Goal: Task Accomplishment & Management: Complete application form

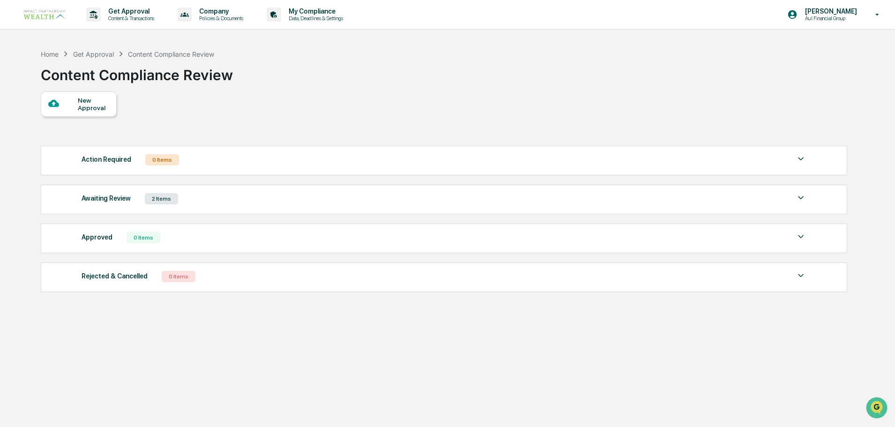
click at [167, 196] on div "2 Items" at bounding box center [161, 198] width 33 height 11
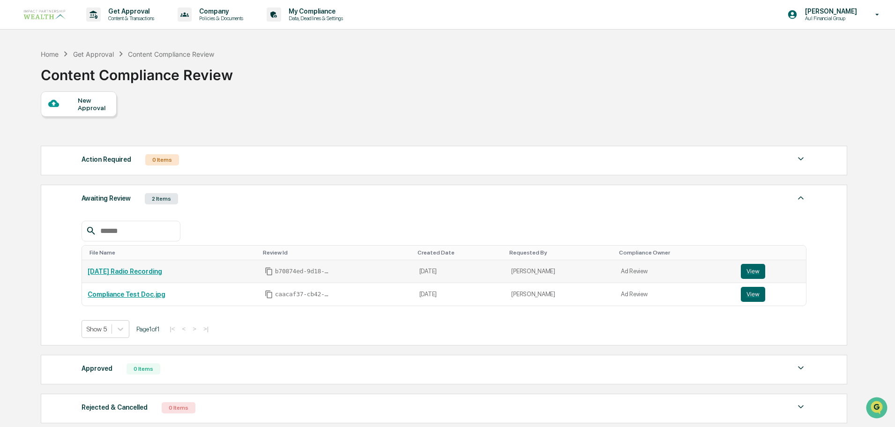
click at [137, 270] on link "[DATE] Radio Recording" at bounding box center [125, 271] width 75 height 7
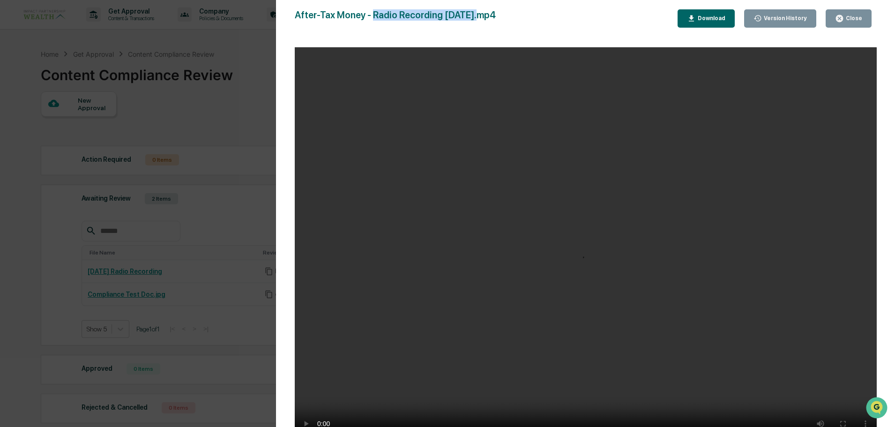
drag, startPoint x: 473, startPoint y: 15, endPoint x: 373, endPoint y: 15, distance: 100.3
click at [373, 15] on div "After-Tax Money - Radio Recording [DATE].mp4" at bounding box center [395, 18] width 201 height 18
copy div "Radio Recording [DATE]"
click at [174, 121] on div "Version History [DATE] 09:51 PM [PERSON_NAME] [DATE] 07:47 PM [PERSON_NAME] Aft…" at bounding box center [447, 213] width 895 height 427
click at [200, 130] on div "Version History [DATE] 09:51 PM [PERSON_NAME] [DATE] 07:47 PM [PERSON_NAME] Aft…" at bounding box center [447, 213] width 895 height 427
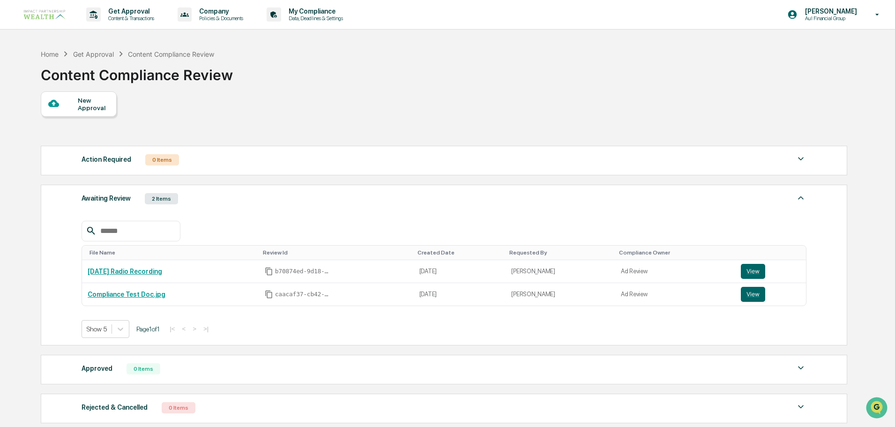
click at [96, 106] on div "New Approval" at bounding box center [93, 104] width 31 height 15
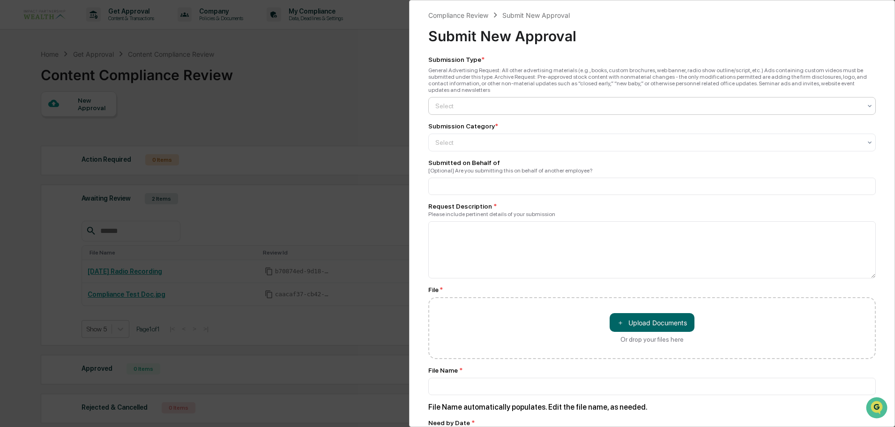
click at [476, 101] on div at bounding box center [648, 105] width 426 height 9
click at [478, 121] on div "General Advertising" at bounding box center [650, 121] width 442 height 19
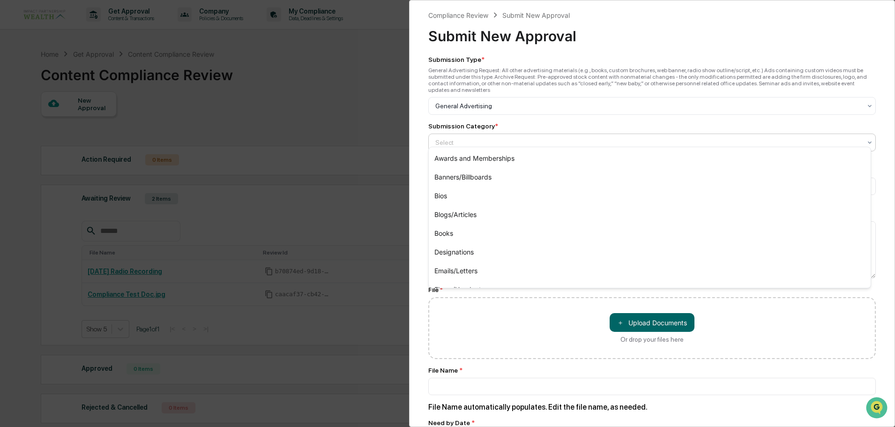
click at [478, 138] on div at bounding box center [648, 142] width 426 height 9
type input "***"
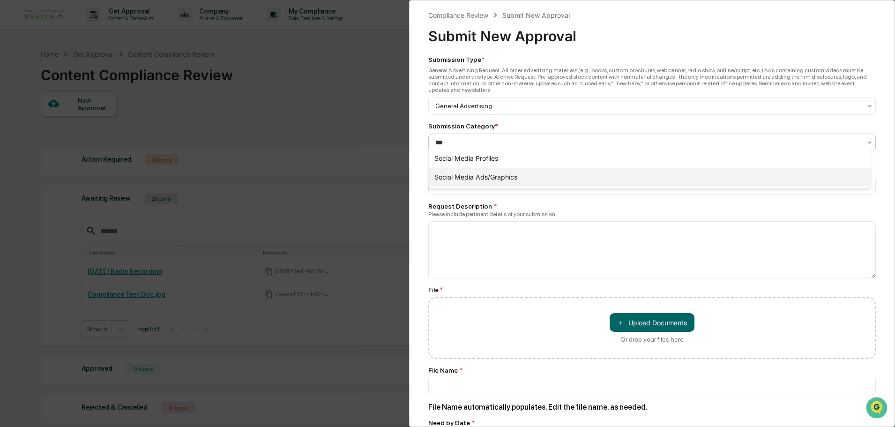
click at [524, 181] on div "Social Media Ads/Graphics" at bounding box center [650, 177] width 442 height 19
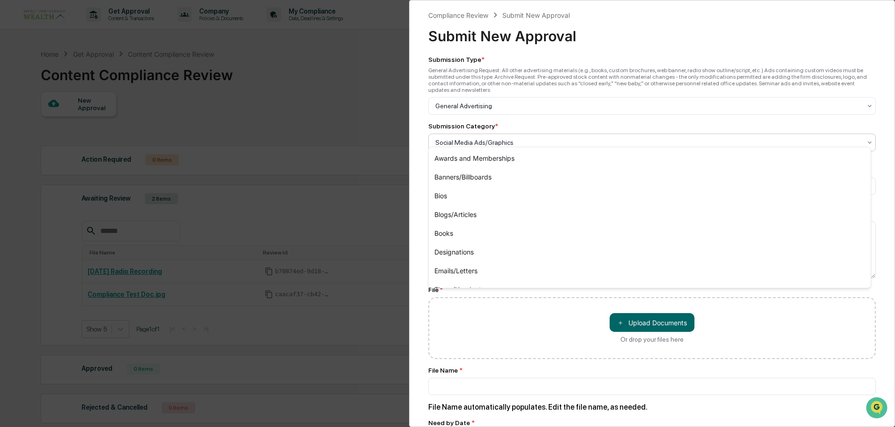
click at [531, 134] on div "Social Media Ads/Graphics" at bounding box center [652, 143] width 448 height 18
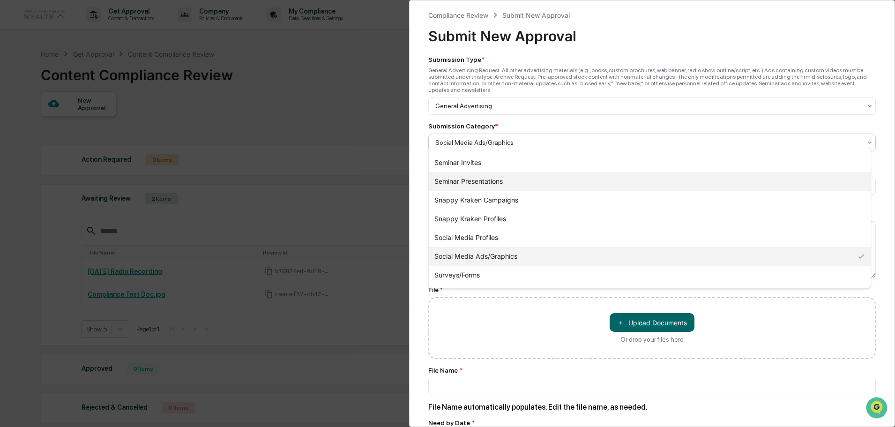
scroll to position [328, 0]
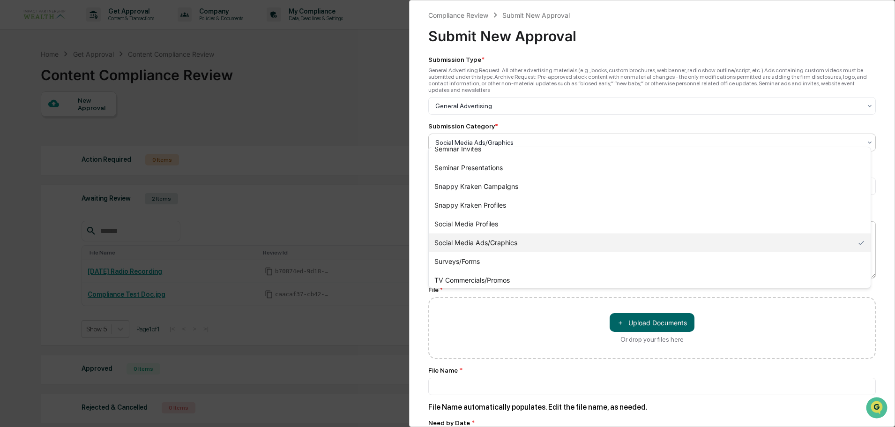
click at [517, 241] on div "Social Media Ads/Graphics" at bounding box center [650, 242] width 442 height 19
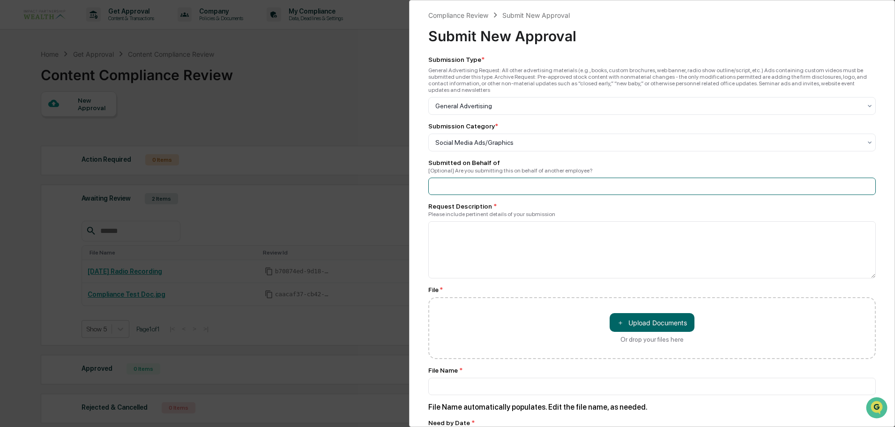
click at [470, 182] on input at bounding box center [652, 186] width 448 height 17
type input "*********"
click at [483, 240] on textarea at bounding box center [652, 249] width 448 height 57
paste textarea "**********"
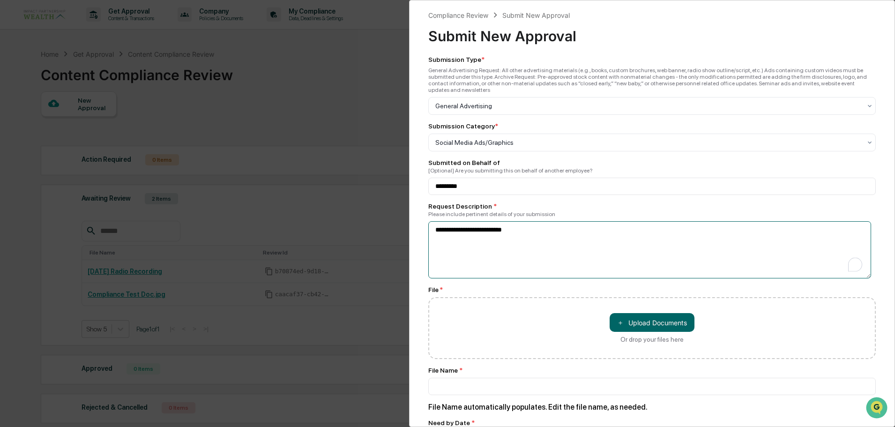
drag, startPoint x: 522, startPoint y: 225, endPoint x: 431, endPoint y: 216, distance: 91.4
click at [431, 221] on textarea "**********" at bounding box center [649, 249] width 443 height 57
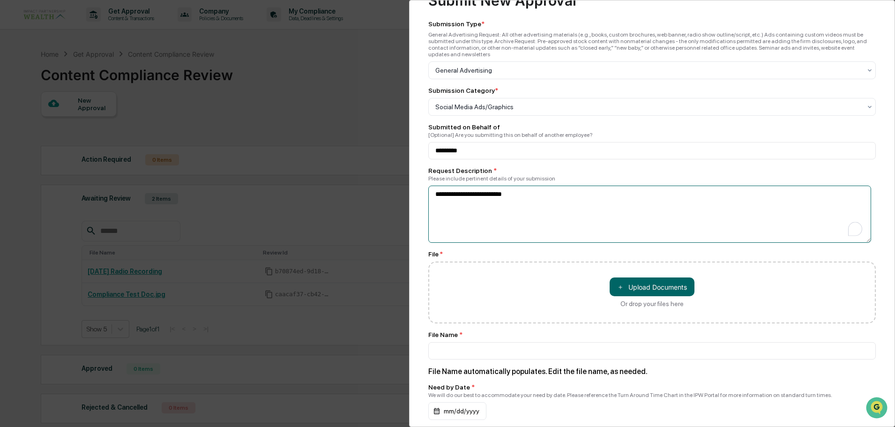
scroll to position [94, 0]
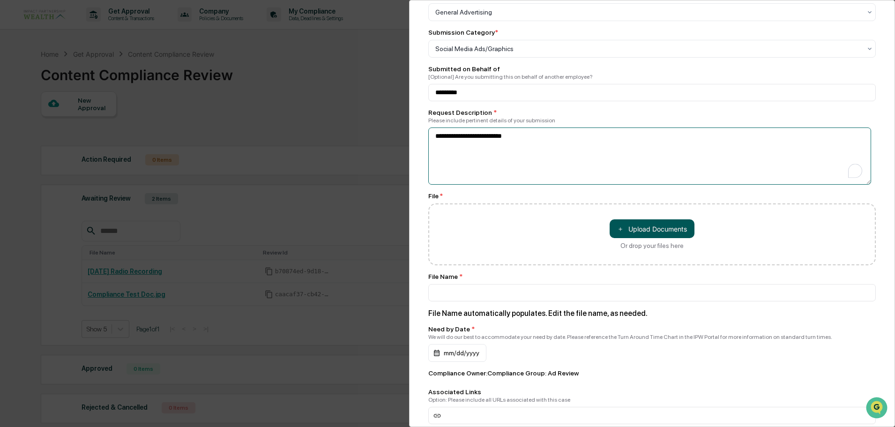
type textarea "**********"
click at [641, 228] on button "＋ Upload Documents" at bounding box center [652, 228] width 85 height 19
type input "**********"
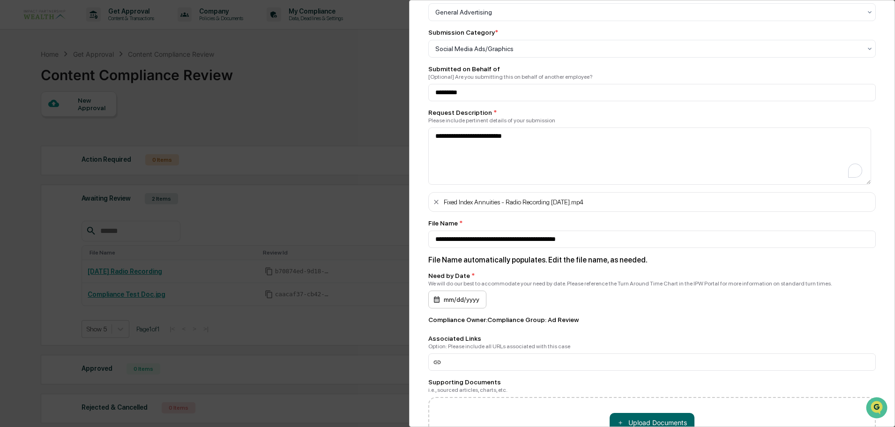
click at [444, 298] on div "mm/dd/yyyy" at bounding box center [457, 300] width 58 height 18
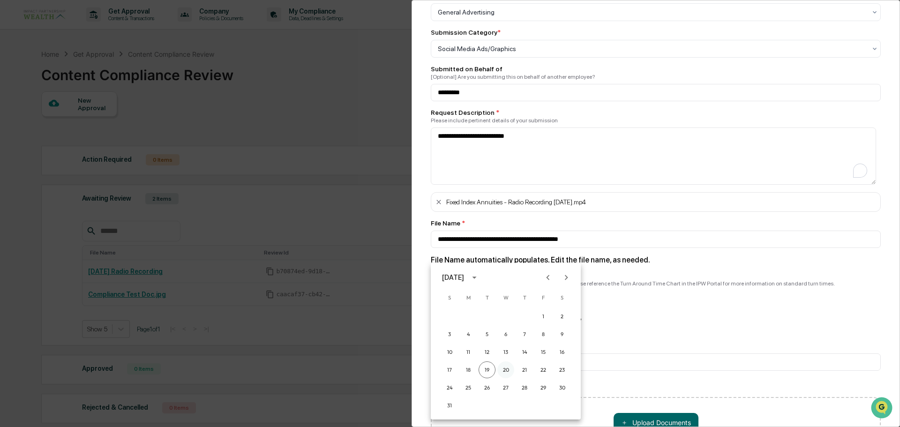
click at [507, 367] on button "20" at bounding box center [505, 369] width 17 height 17
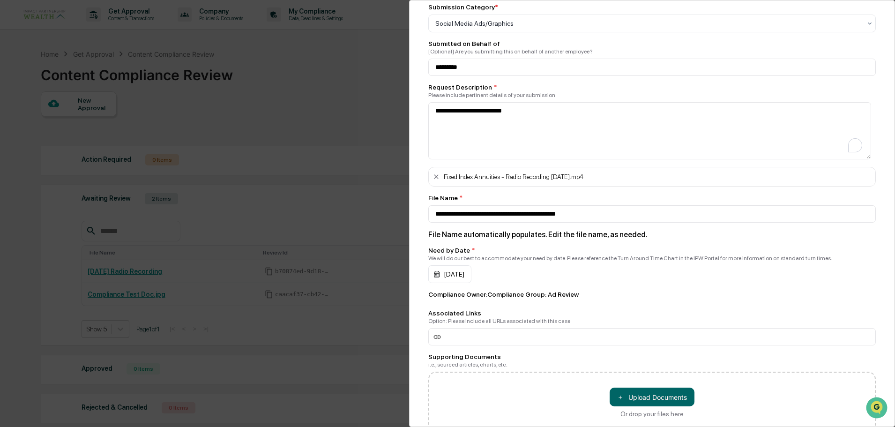
scroll to position [141, 0]
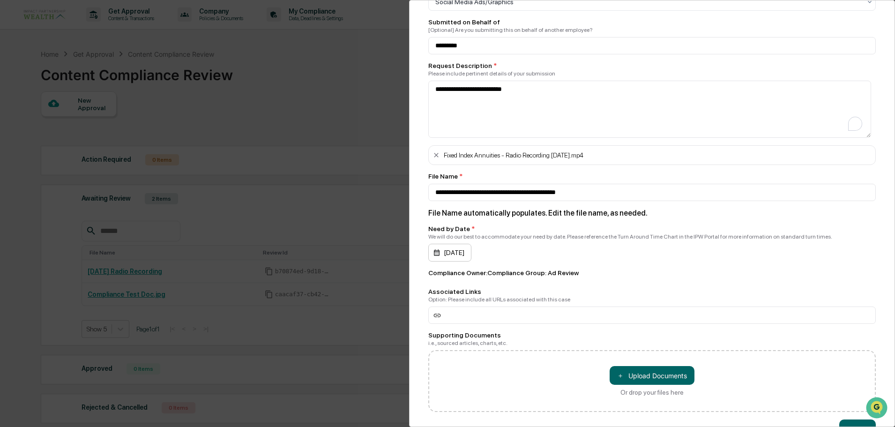
click at [469, 250] on div "[DATE]" at bounding box center [449, 253] width 43 height 18
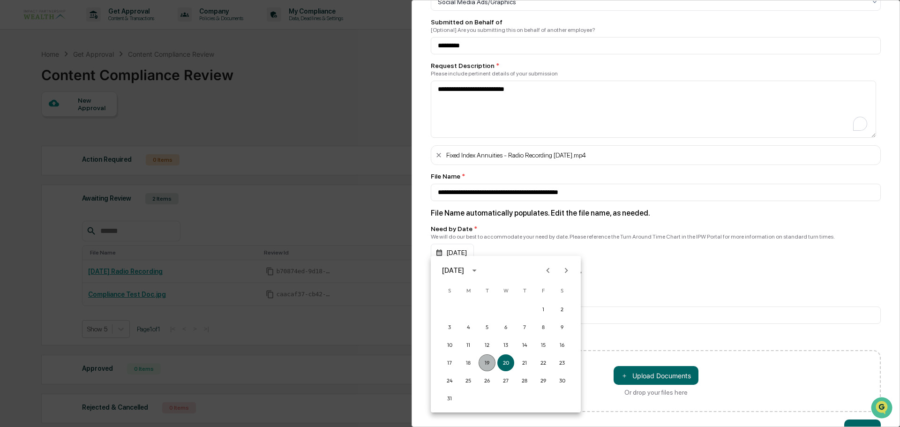
click at [485, 363] on button "19" at bounding box center [486, 362] width 17 height 17
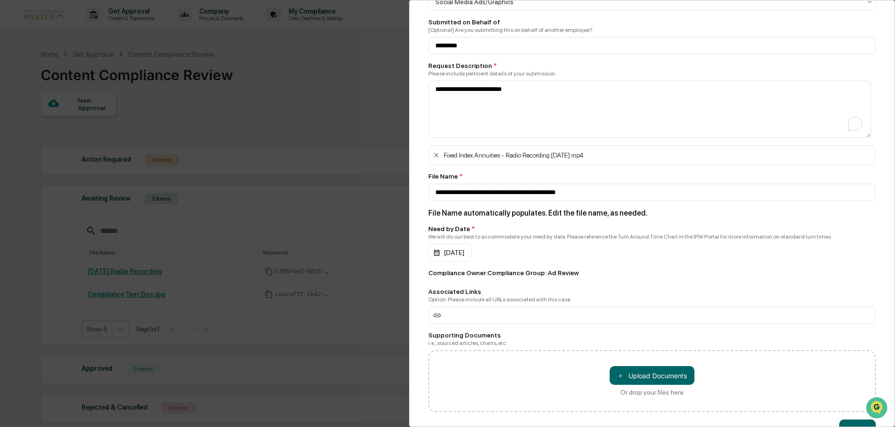
click at [584, 246] on div "[DATE]" at bounding box center [652, 253] width 448 height 18
click at [458, 254] on div "[DATE]" at bounding box center [449, 253] width 43 height 18
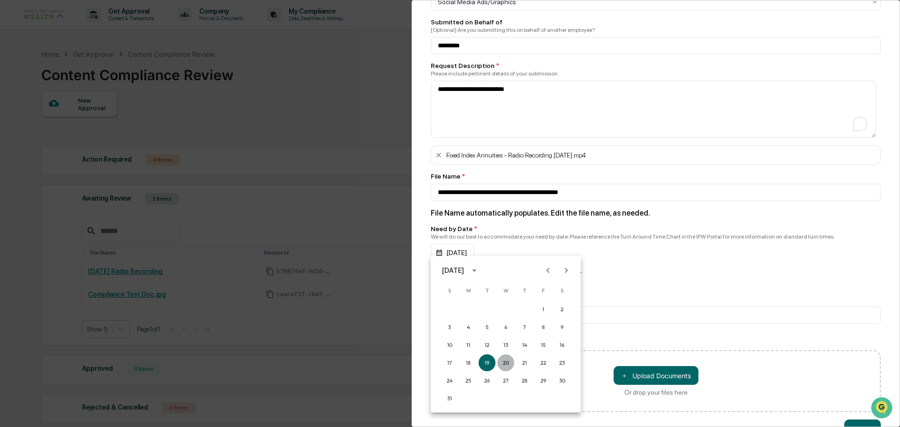
click at [508, 360] on button "20" at bounding box center [505, 362] width 17 height 17
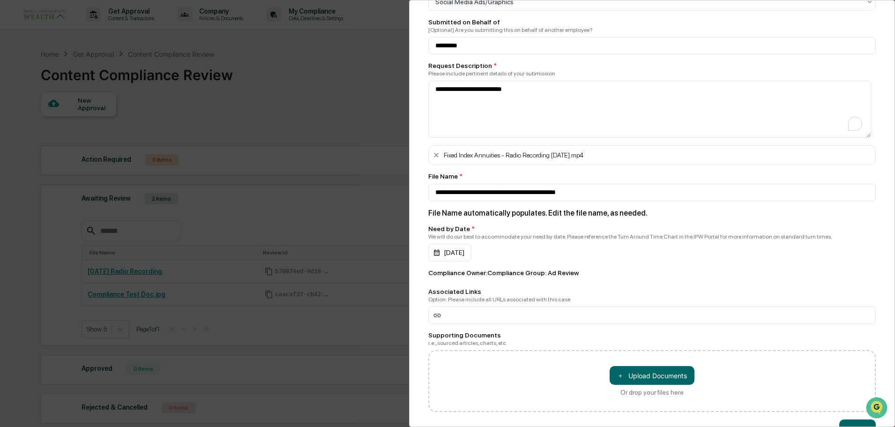
click at [559, 254] on div "[DATE]" at bounding box center [652, 253] width 448 height 18
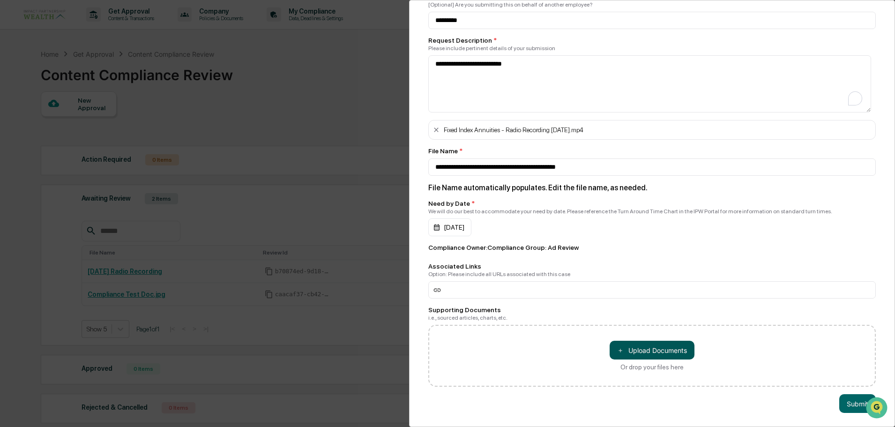
click at [631, 344] on button "＋ Upload Documents" at bounding box center [652, 350] width 85 height 19
click at [855, 398] on button "Submit" at bounding box center [857, 403] width 37 height 19
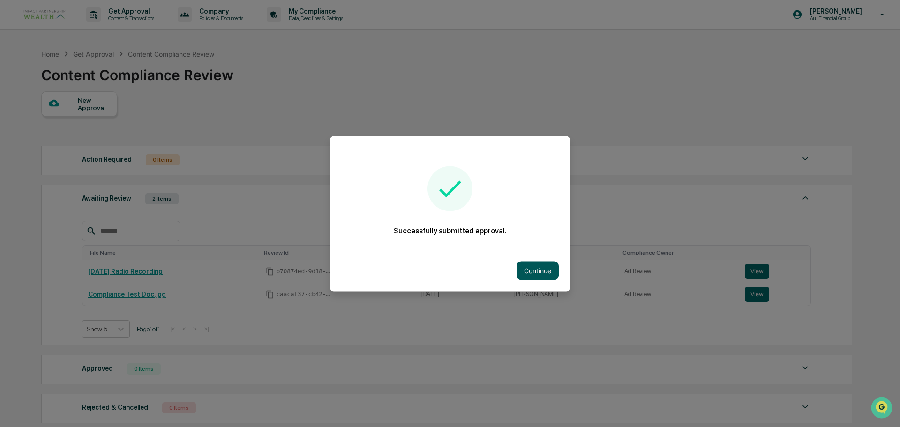
click at [545, 272] on button "Continue" at bounding box center [537, 270] width 42 height 19
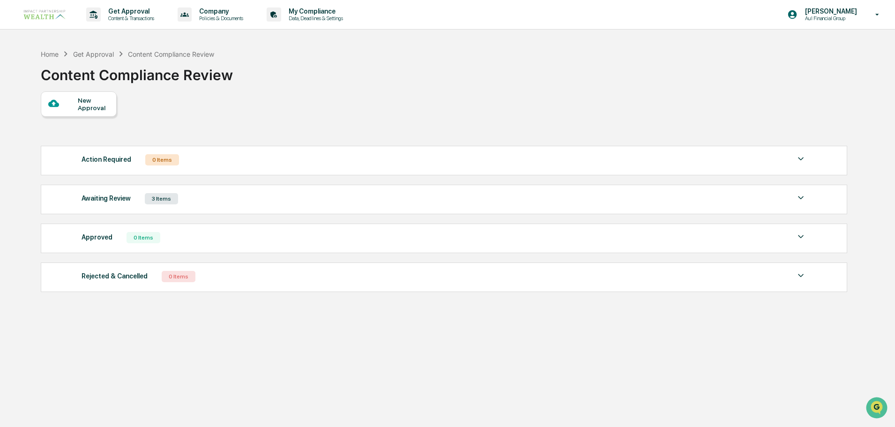
click at [86, 105] on div "New Approval" at bounding box center [93, 104] width 31 height 15
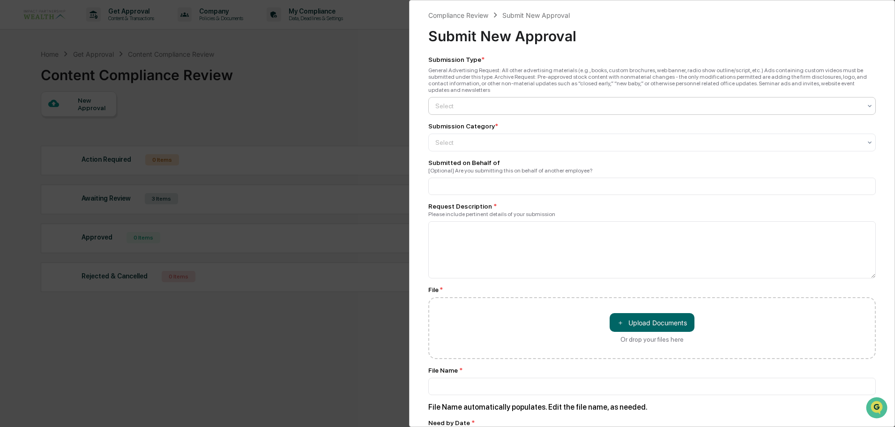
click at [486, 103] on div at bounding box center [648, 105] width 426 height 9
click at [478, 127] on div "General Advertising" at bounding box center [650, 121] width 442 height 19
click at [477, 138] on div at bounding box center [648, 142] width 426 height 9
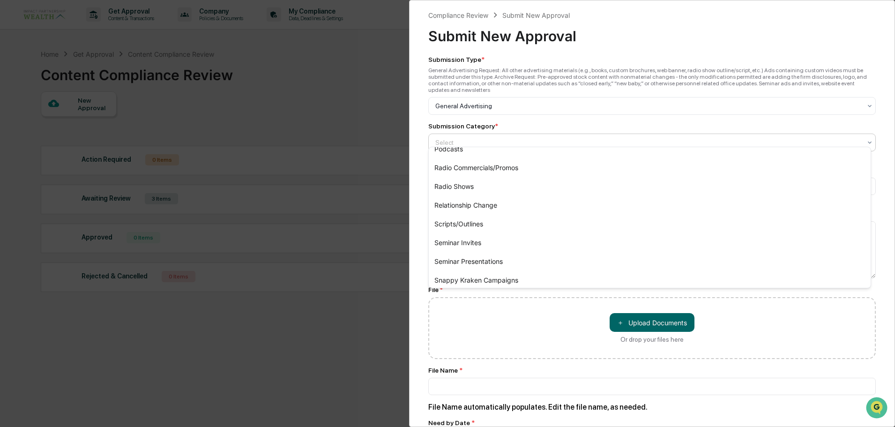
scroll to position [407, 0]
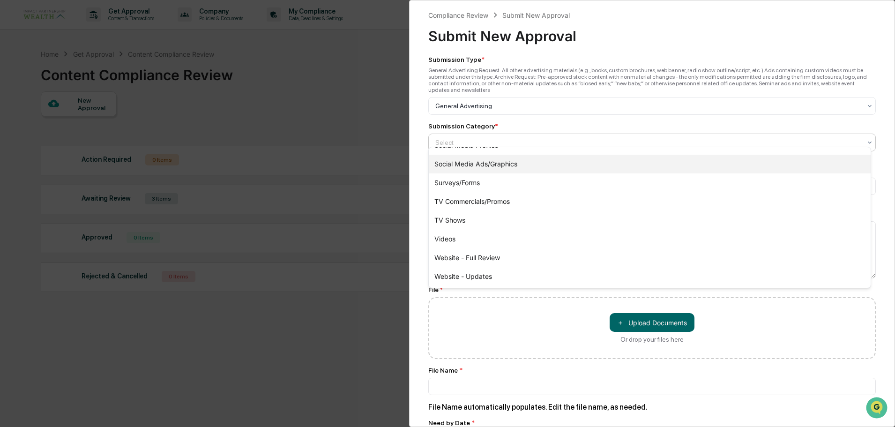
click at [491, 166] on div "Social Media Ads/Graphics" at bounding box center [650, 164] width 442 height 19
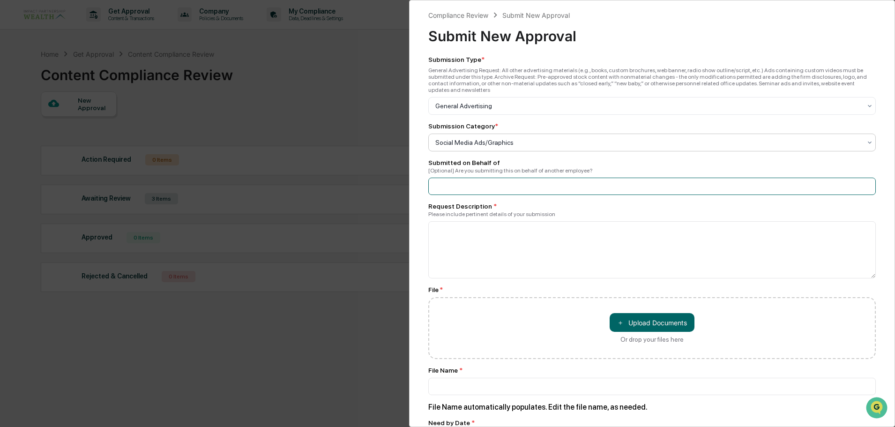
click at [449, 180] on input at bounding box center [652, 186] width 448 height 17
type input "*********"
click at [477, 222] on textarea at bounding box center [652, 249] width 448 height 57
paste textarea "**********"
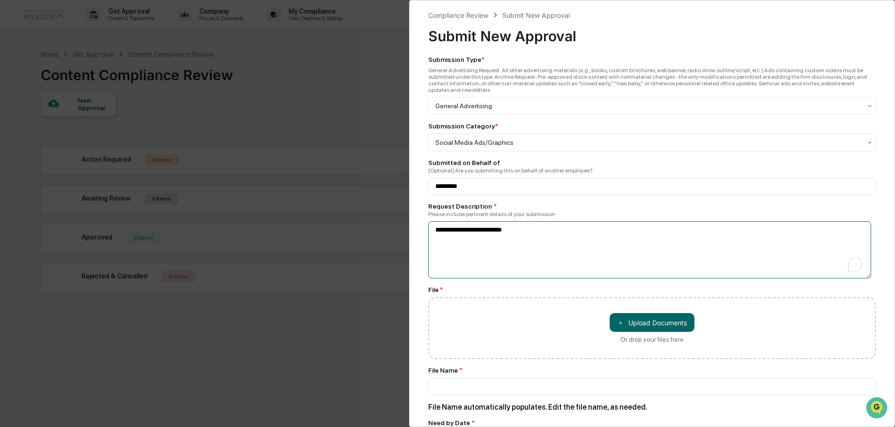
type textarea "**********"
click at [485, 279] on div "**********" at bounding box center [652, 331] width 448 height 550
click at [678, 321] on button "＋ Upload Documents" at bounding box center [652, 322] width 85 height 19
type input "**********"
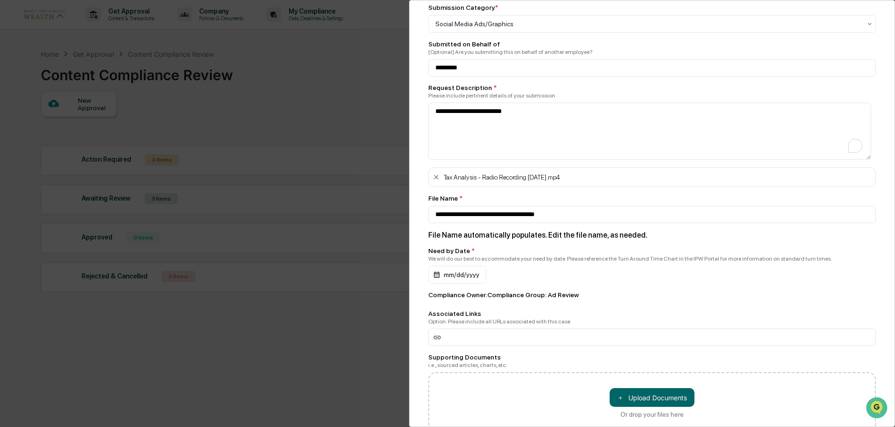
scroll to position [141, 0]
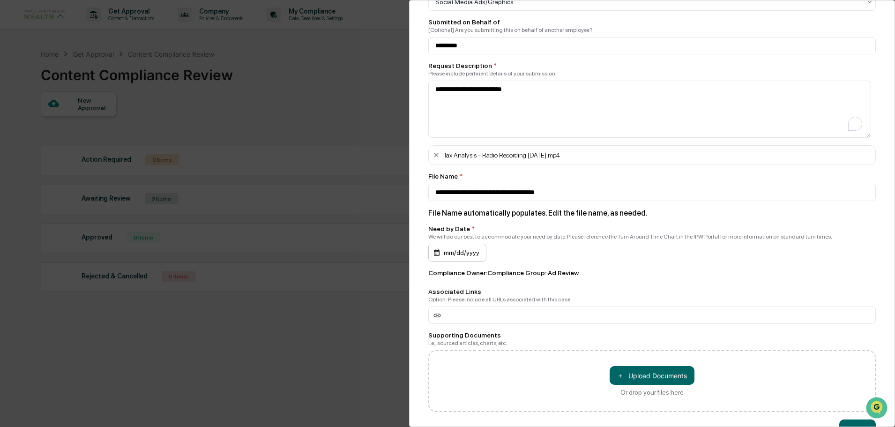
click at [458, 247] on div "mm/dd/yyyy" at bounding box center [457, 253] width 58 height 18
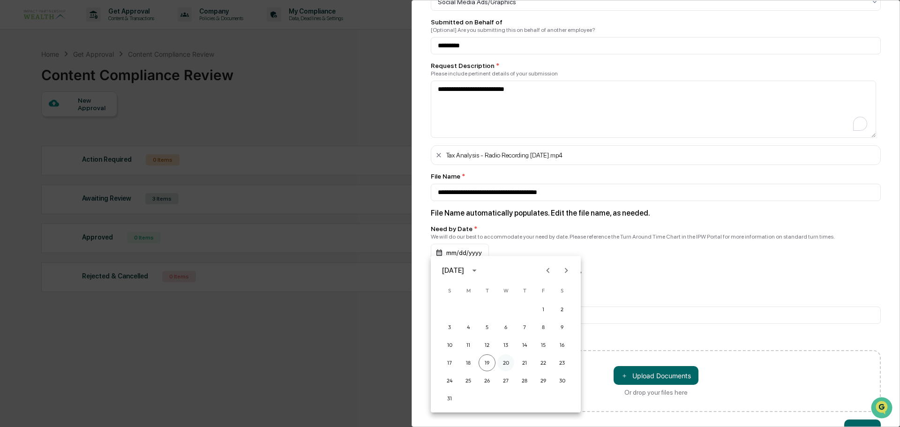
click at [508, 363] on button "20" at bounding box center [505, 362] width 17 height 17
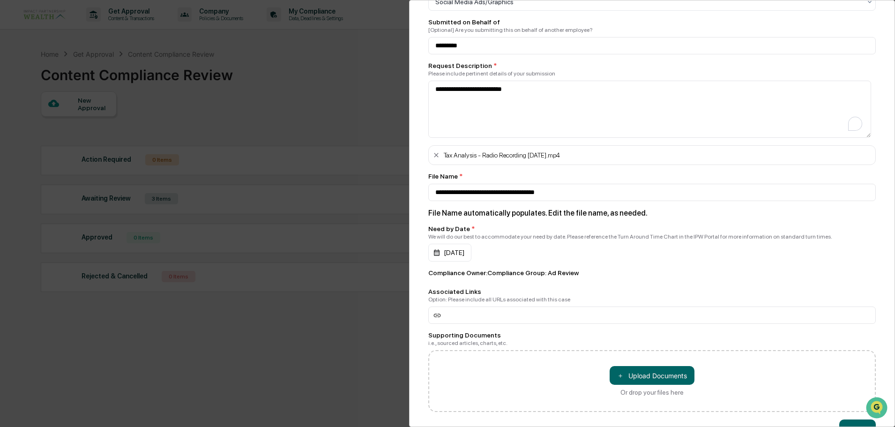
drag, startPoint x: 591, startPoint y: 269, endPoint x: 564, endPoint y: 269, distance: 26.7
click at [585, 269] on div "Compliance Owner : Compliance Group: Ad Review" at bounding box center [652, 272] width 448 height 7
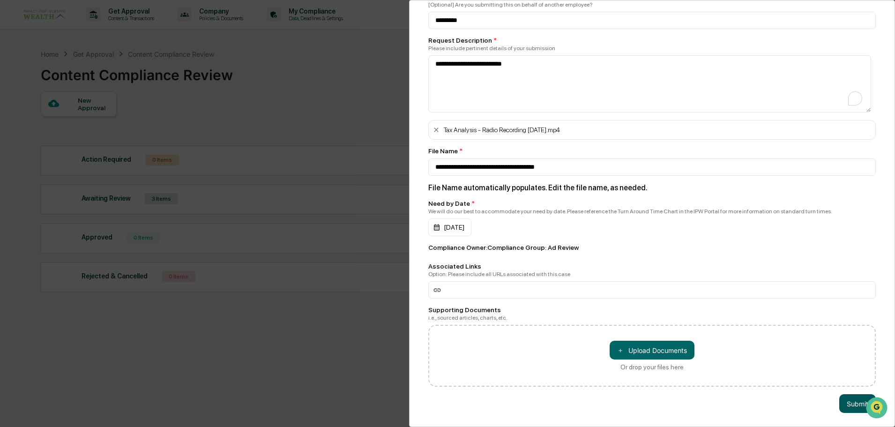
click at [848, 399] on button "Submit" at bounding box center [857, 403] width 37 height 19
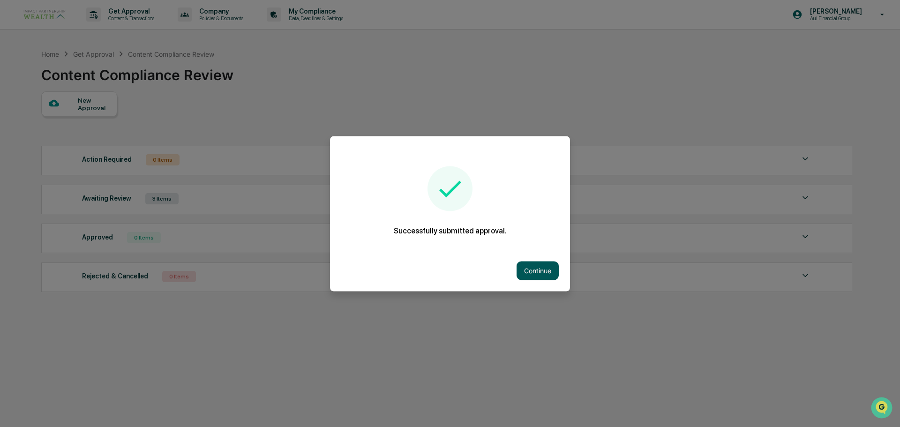
click at [546, 277] on button "Continue" at bounding box center [537, 270] width 42 height 19
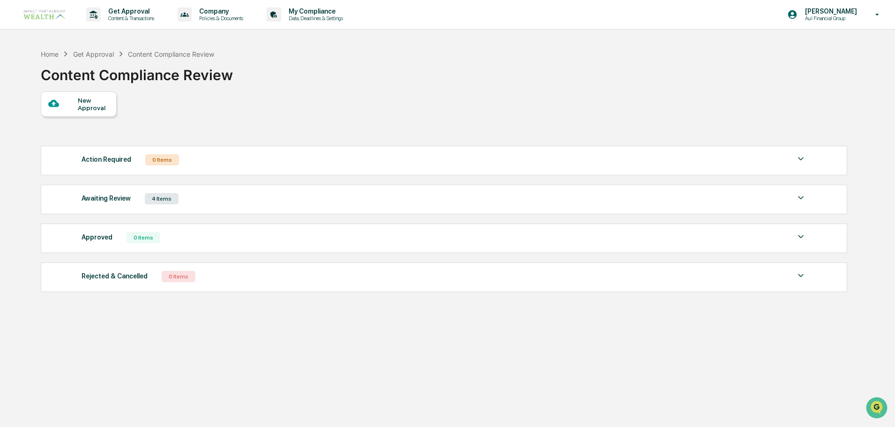
click at [161, 200] on div "4 Items" at bounding box center [162, 198] width 34 height 11
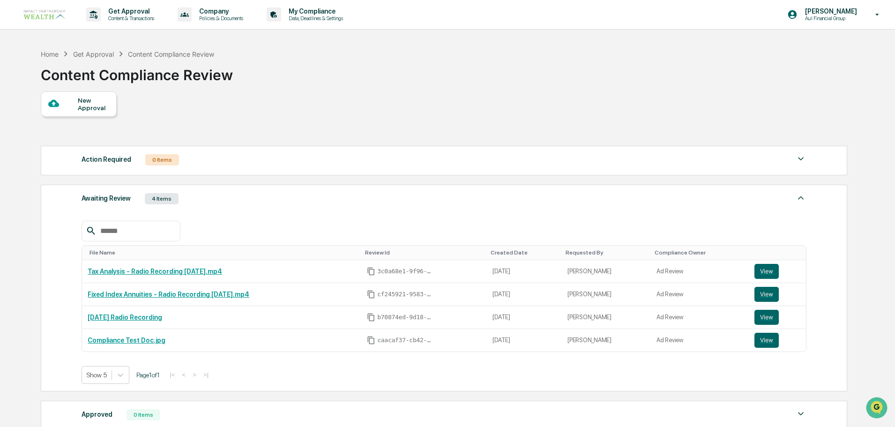
click at [101, 94] on div "New Approval" at bounding box center [79, 103] width 76 height 25
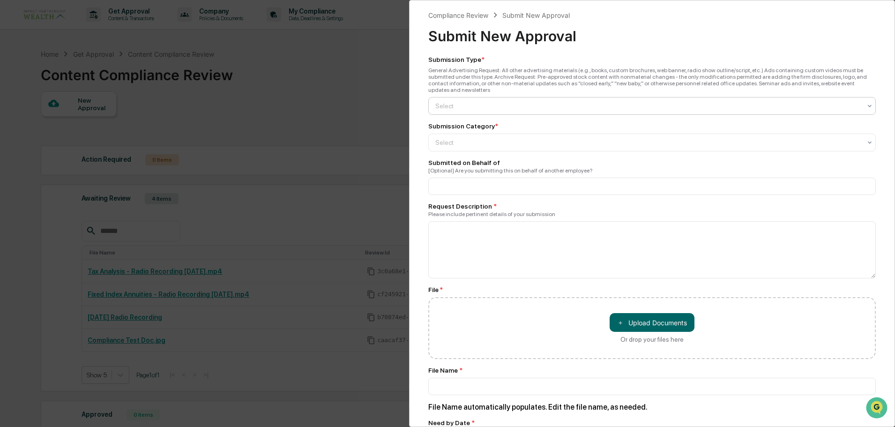
click at [446, 101] on div at bounding box center [648, 105] width 426 height 9
click at [457, 122] on div "General Advertising" at bounding box center [650, 121] width 442 height 19
click at [456, 136] on div "Select" at bounding box center [648, 142] width 435 height 13
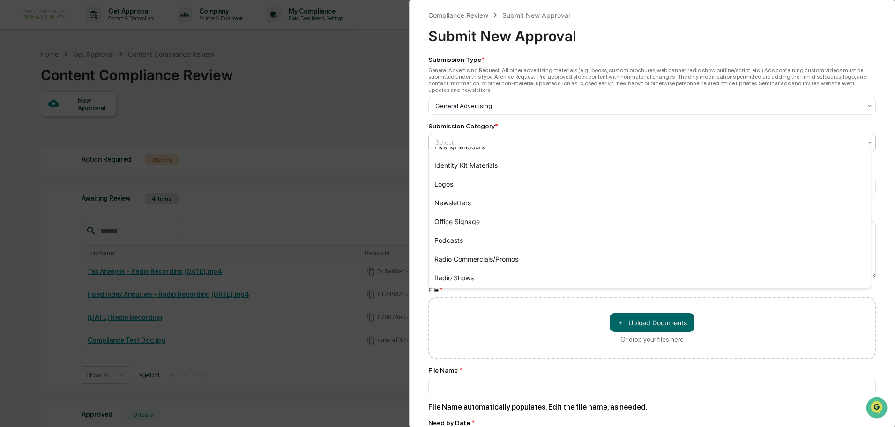
scroll to position [141, 0]
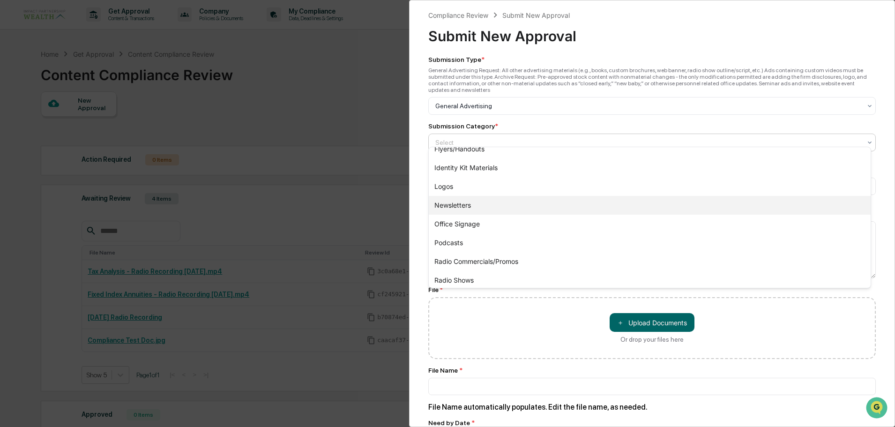
click at [470, 202] on div "Newsletters" at bounding box center [650, 205] width 442 height 19
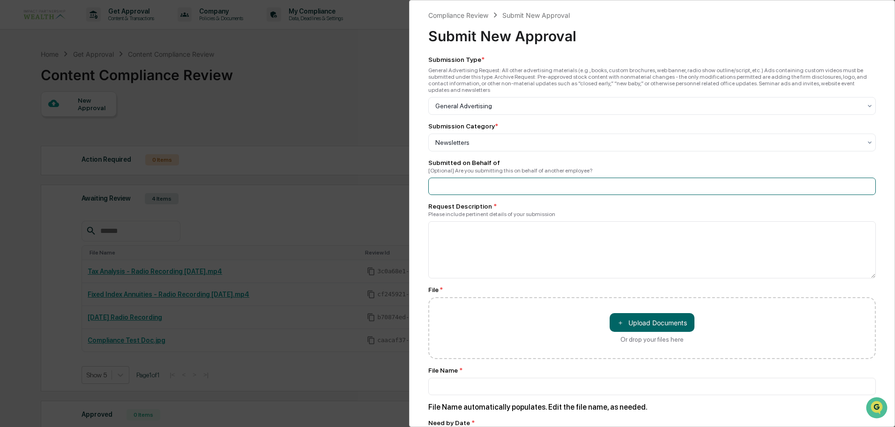
click at [480, 178] on input at bounding box center [652, 186] width 448 height 17
type input "*********"
click at [500, 221] on textarea at bounding box center [652, 249] width 448 height 57
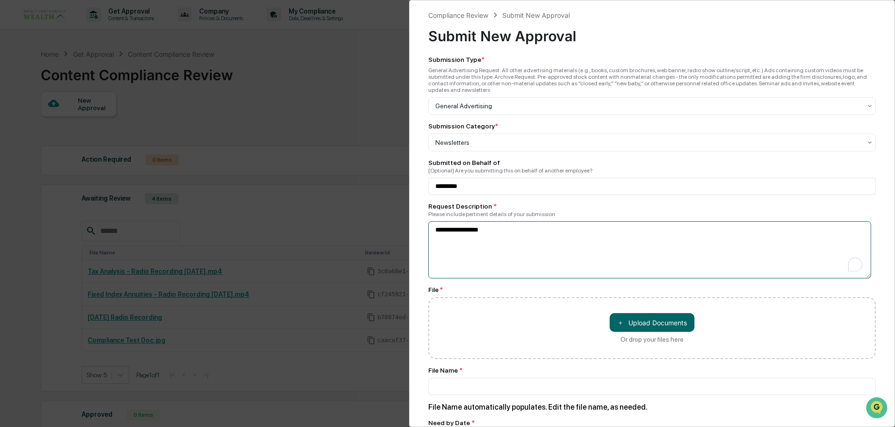
scroll to position [47, 0]
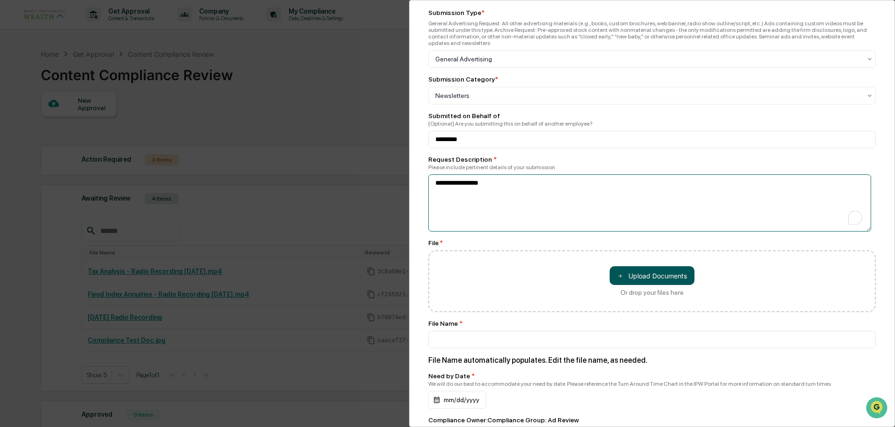
type textarea "**********"
click at [646, 272] on button "＋ Upload Documents" at bounding box center [652, 275] width 85 height 19
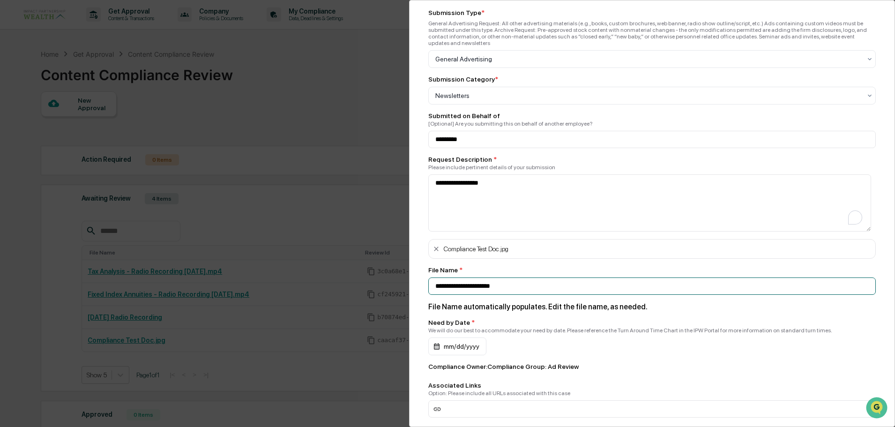
click at [519, 148] on input "**********" at bounding box center [652, 139] width 448 height 17
drag, startPoint x: 522, startPoint y: 284, endPoint x: 426, endPoint y: 282, distance: 95.6
click at [426, 282] on div "**********" at bounding box center [652, 213] width 486 height 427
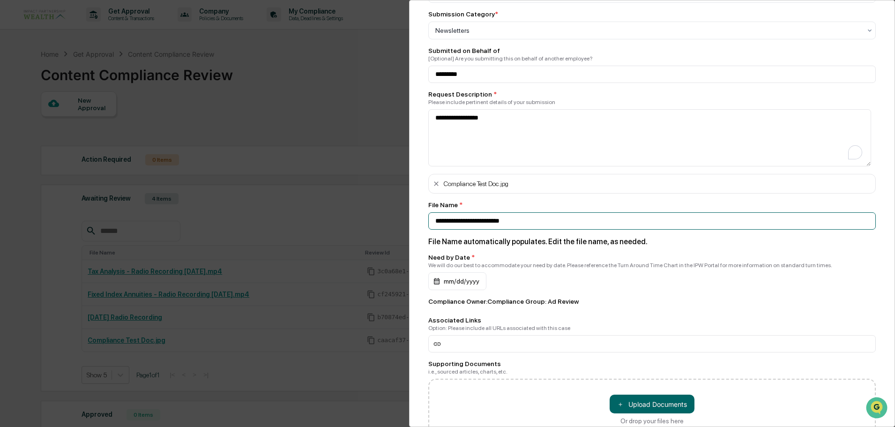
scroll to position [141, 0]
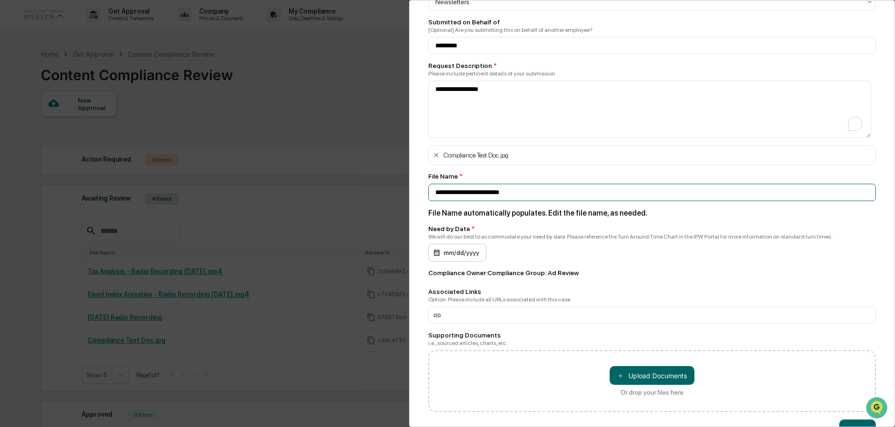
type input "**********"
click at [455, 249] on div "mm/dd/yyyy" at bounding box center [457, 253] width 58 height 18
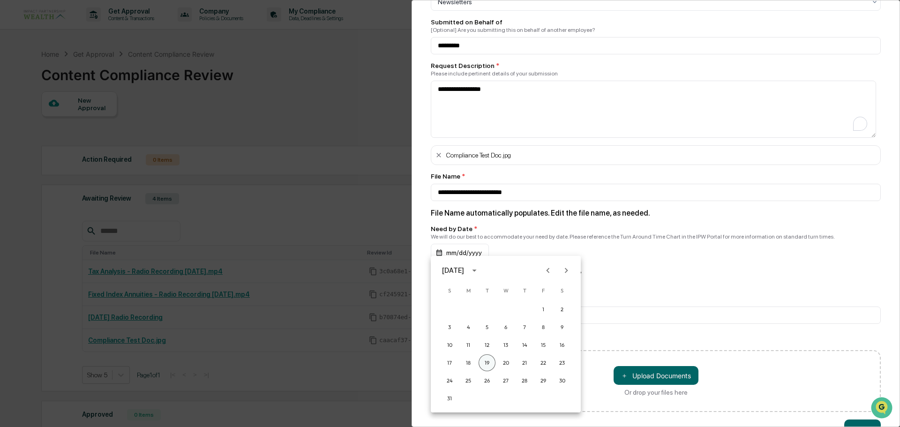
click at [488, 362] on button "19" at bounding box center [486, 362] width 17 height 17
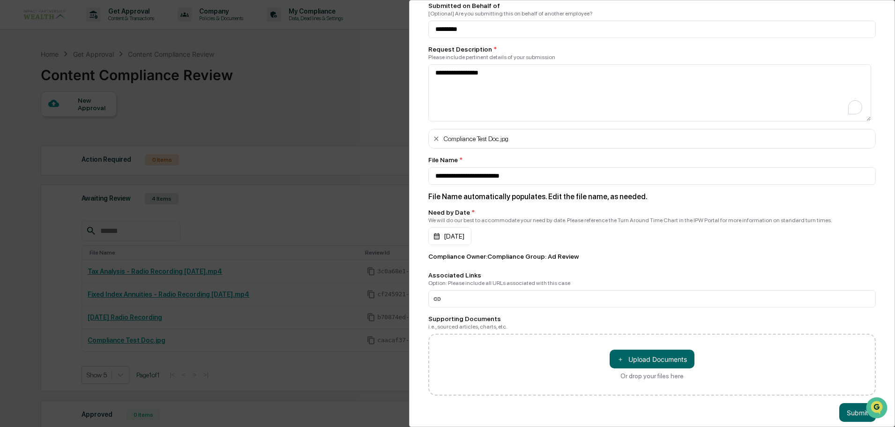
scroll to position [166, 0]
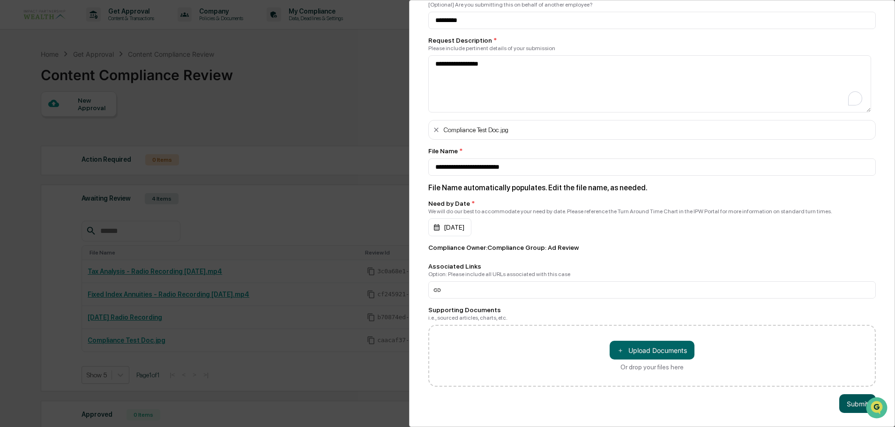
click at [843, 399] on button "Submit" at bounding box center [857, 403] width 37 height 19
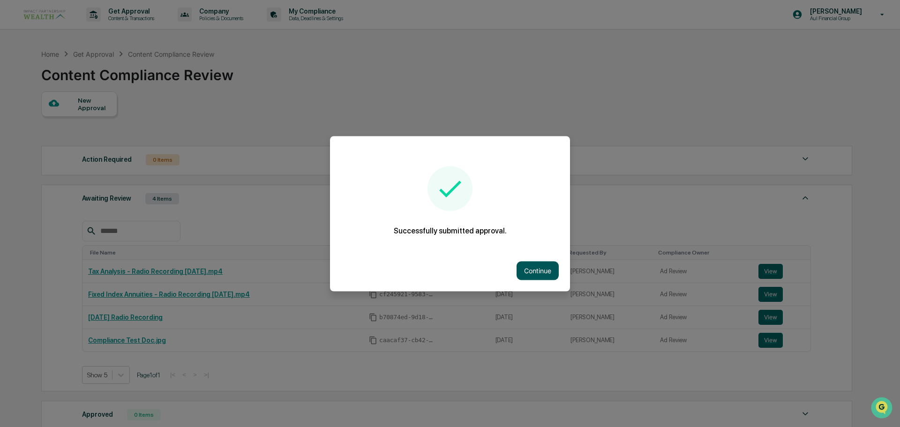
click at [539, 266] on button "Continue" at bounding box center [537, 270] width 42 height 19
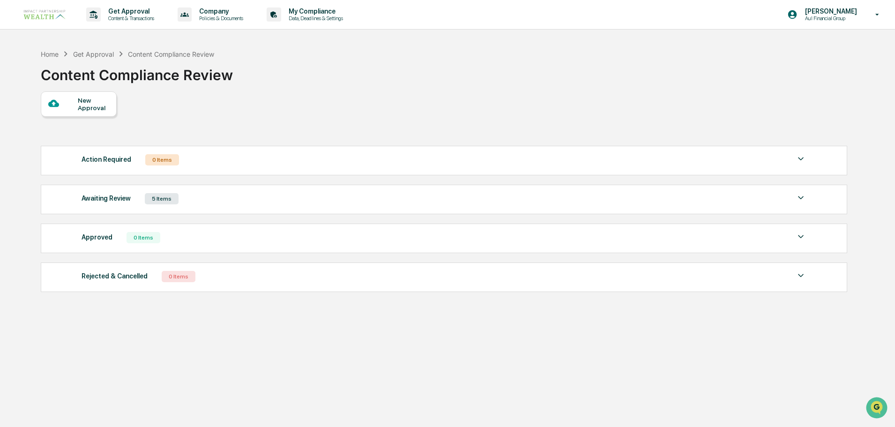
click at [156, 197] on div "5 Items" at bounding box center [162, 198] width 34 height 11
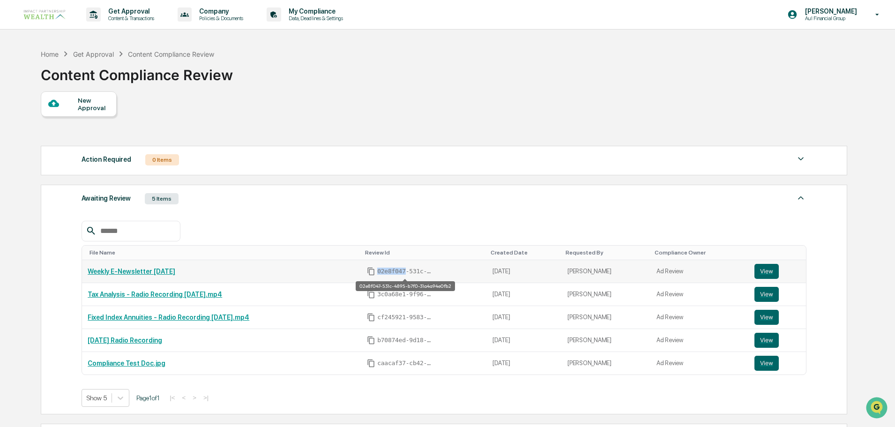
drag, startPoint x: 402, startPoint y: 272, endPoint x: 377, endPoint y: 272, distance: 24.4
click at [377, 272] on span "02e8f047-531c-4895-b7f0-31a4a94e0fb2" at bounding box center [405, 271] width 56 height 7
copy span "02e8f047"
click at [759, 270] on button "View" at bounding box center [767, 271] width 24 height 15
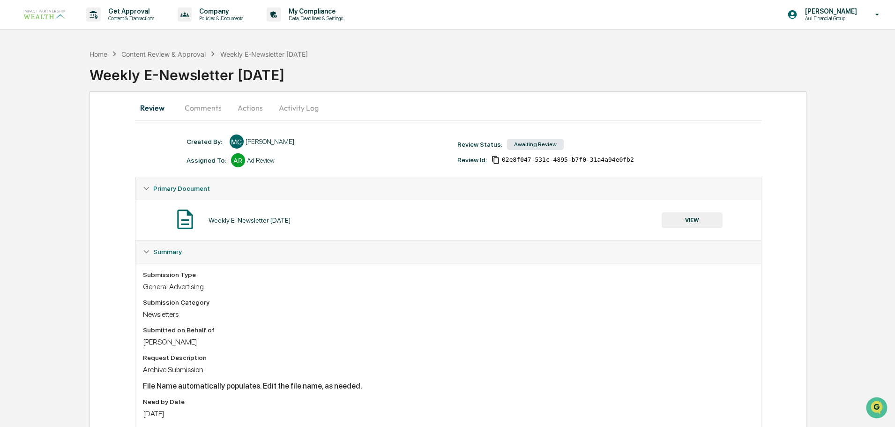
click at [250, 108] on button "Actions" at bounding box center [250, 108] width 42 height 22
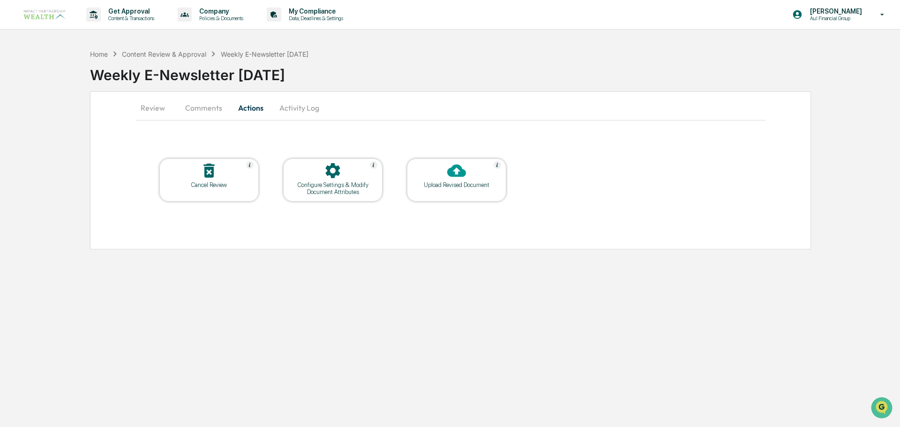
click at [461, 192] on div "Upload Revised Document" at bounding box center [456, 179] width 99 height 43
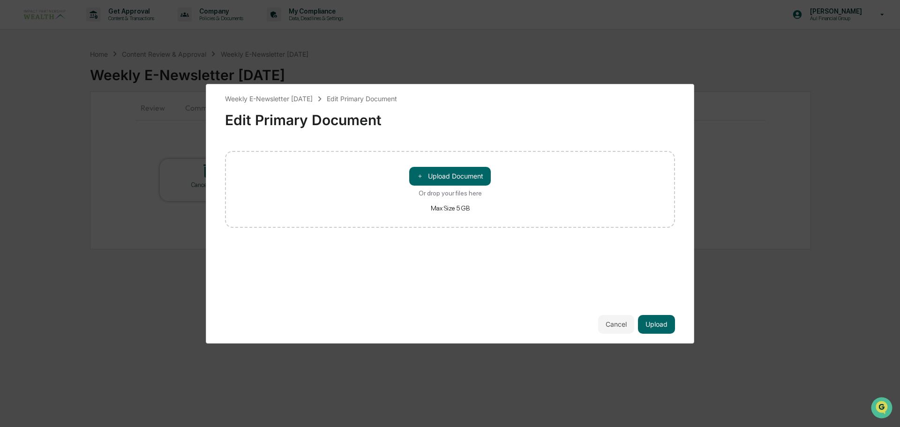
click at [465, 187] on div "＋ Upload Document Or drop your files here Max Size 5 GB" at bounding box center [450, 189] width 82 height 45
click at [0, 0] on input "＋ Upload Document Or drop your files here Max Size 5 GB" at bounding box center [0, 0] width 0 height 0
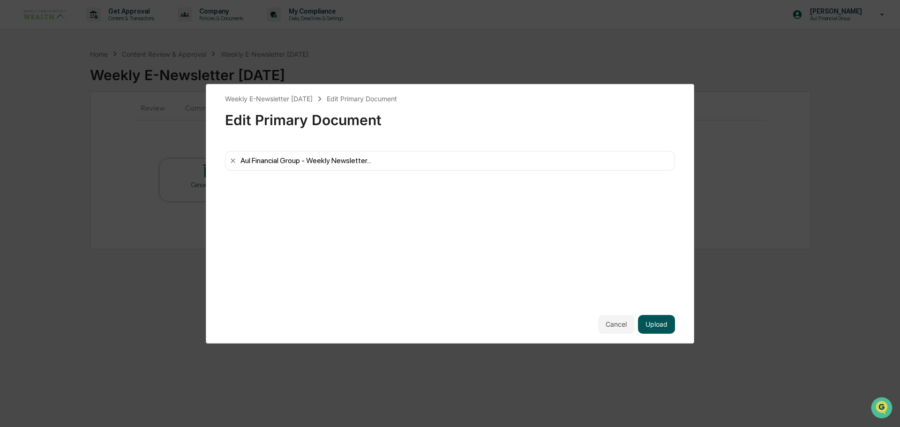
click at [658, 325] on button "Upload" at bounding box center [656, 324] width 37 height 19
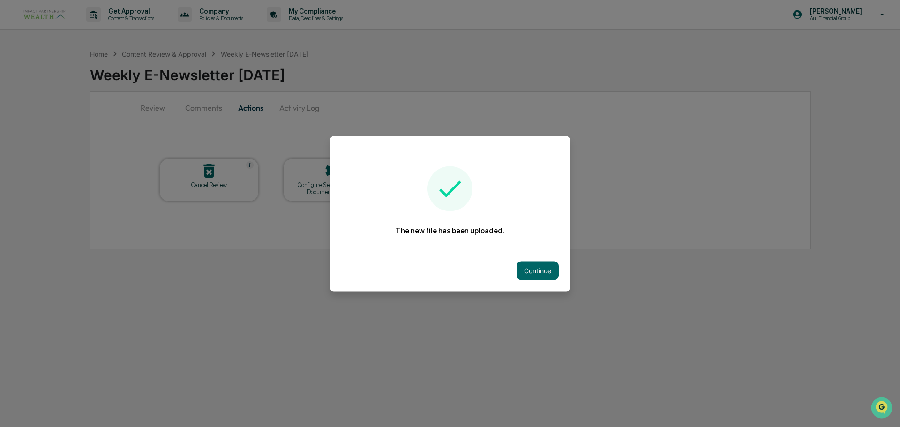
click at [552, 269] on button "Continue" at bounding box center [537, 270] width 42 height 19
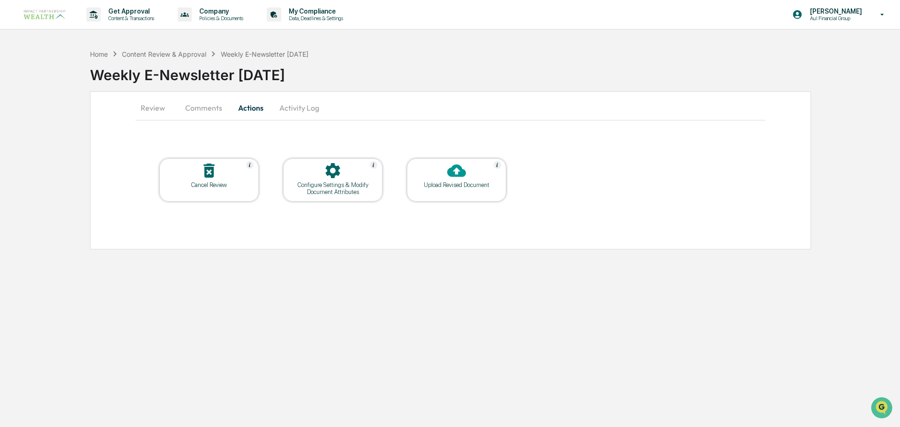
click at [153, 109] on button "Review" at bounding box center [156, 108] width 42 height 22
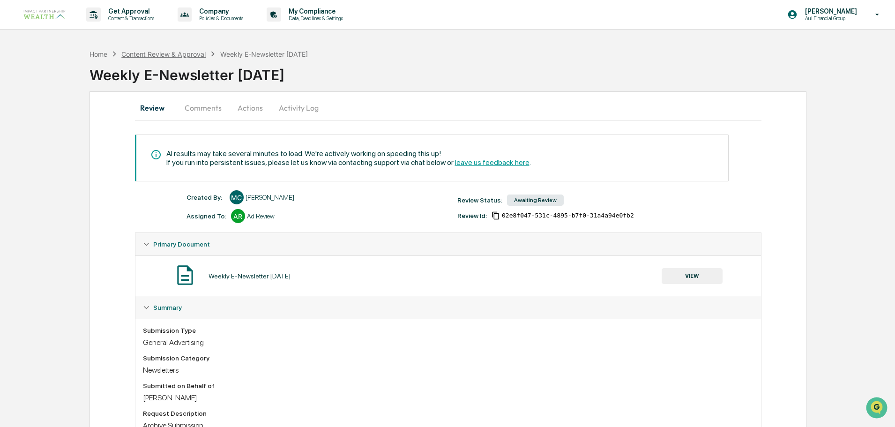
click at [191, 53] on div "Content Review & Approval" at bounding box center [163, 54] width 84 height 8
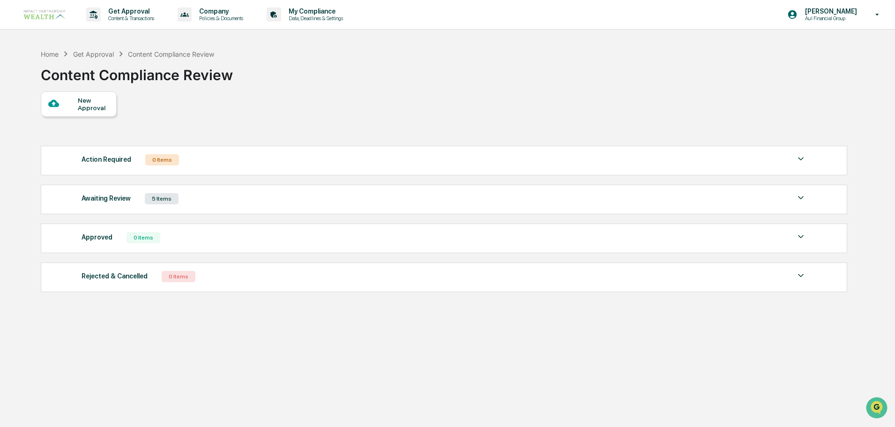
click at [223, 201] on div "Awaiting Review 5 Items" at bounding box center [444, 198] width 725 height 13
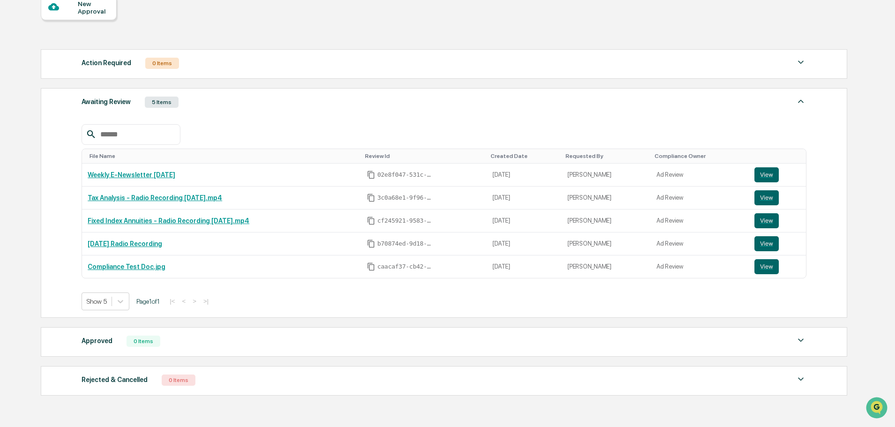
scroll to position [47, 0]
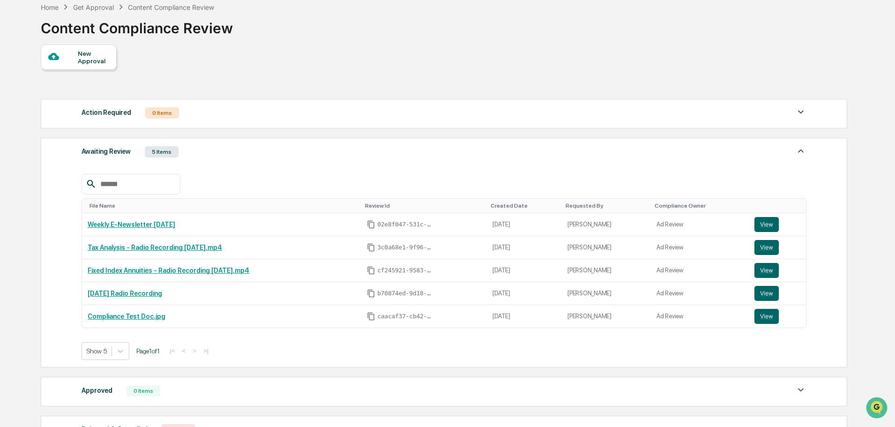
click at [93, 64] on div "New Approval" at bounding box center [93, 57] width 31 height 15
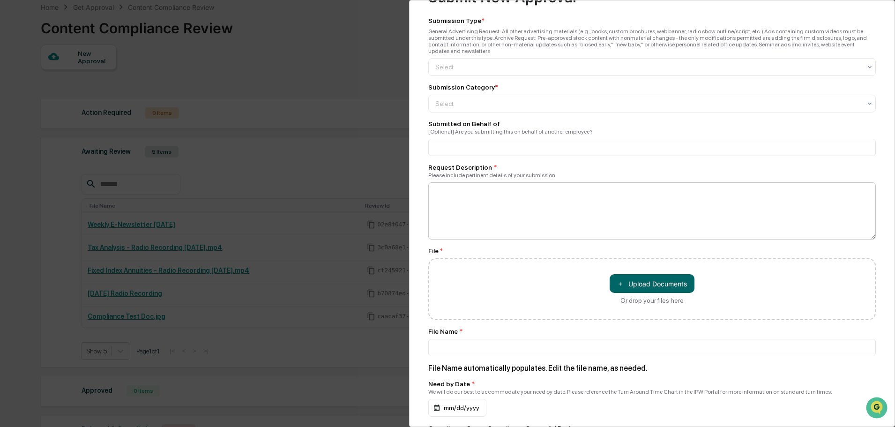
scroll to position [94, 0]
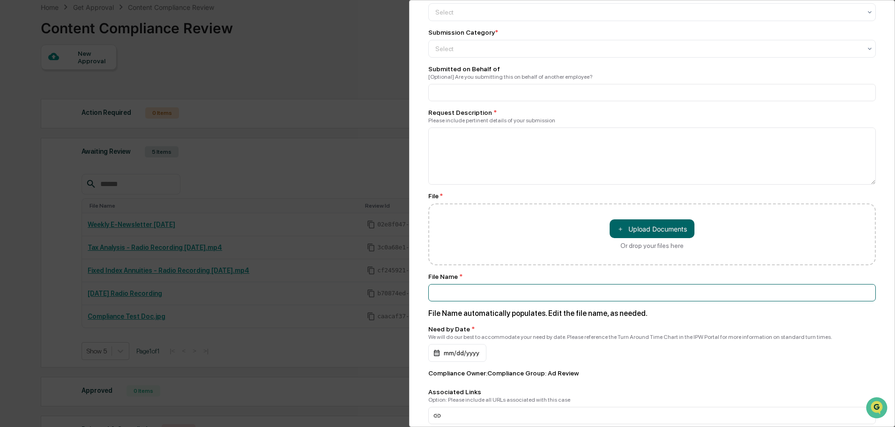
click at [456, 101] on input at bounding box center [652, 92] width 448 height 17
paste input "**********"
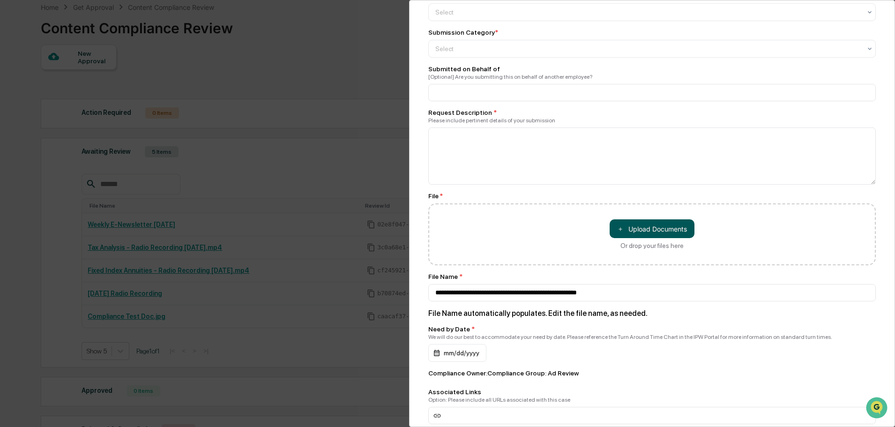
click at [648, 220] on button "＋ Upload Documents" at bounding box center [652, 228] width 85 height 19
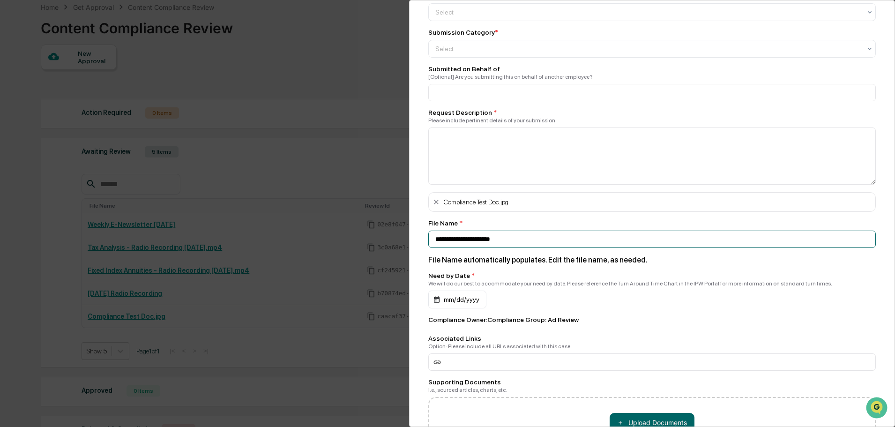
drag, startPoint x: 524, startPoint y: 233, endPoint x: 435, endPoint y: 232, distance: 88.6
click at [435, 101] on input "**********" at bounding box center [652, 92] width 448 height 17
paste input "**********"
click at [700, 101] on input "**********" at bounding box center [652, 92] width 448 height 17
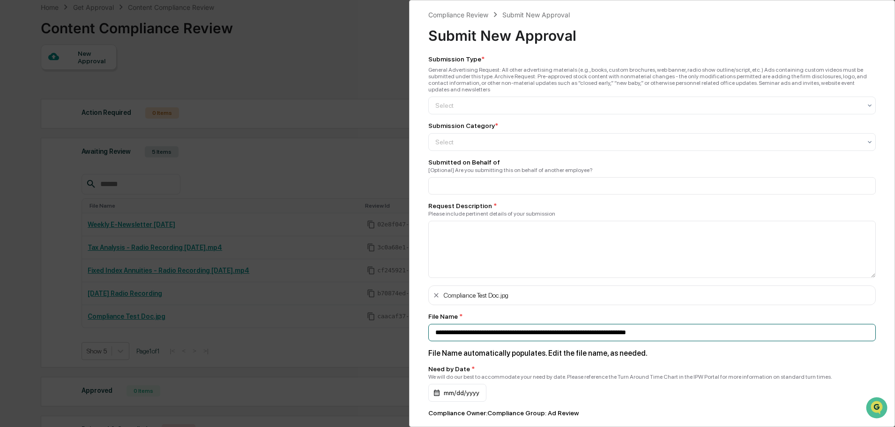
scroll to position [0, 0]
type input "**********"
click at [461, 97] on div "Select" at bounding box center [652, 106] width 448 height 18
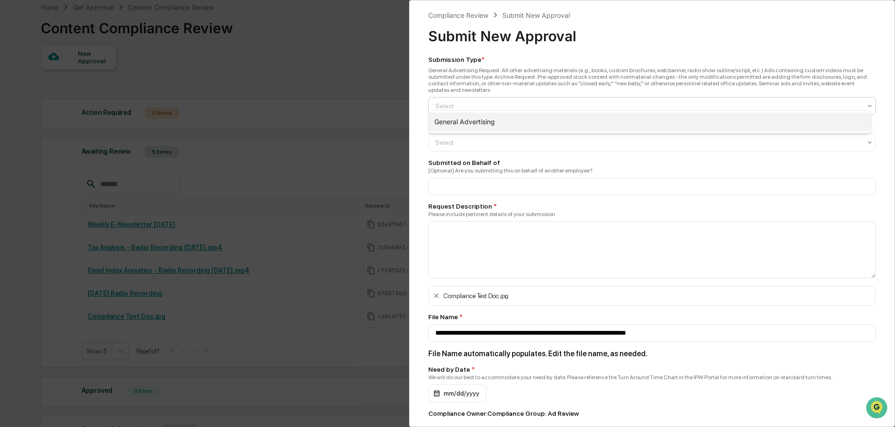
click at [499, 122] on div "General Advertising" at bounding box center [650, 121] width 442 height 19
click at [464, 138] on div at bounding box center [648, 142] width 426 height 9
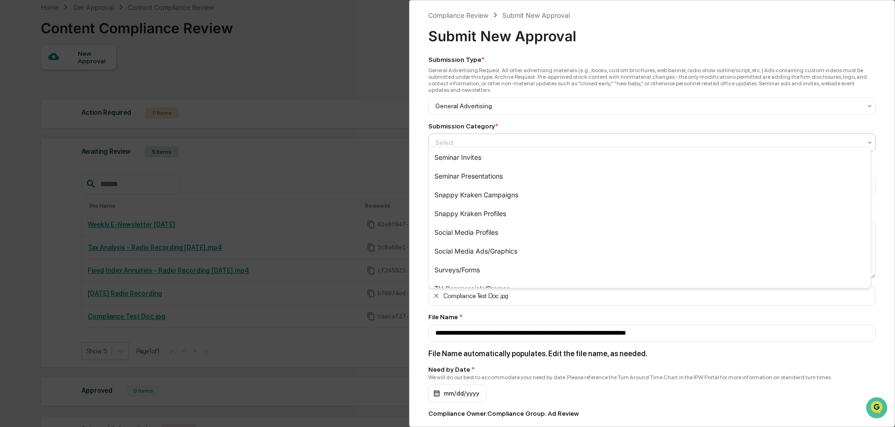
scroll to position [328, 0]
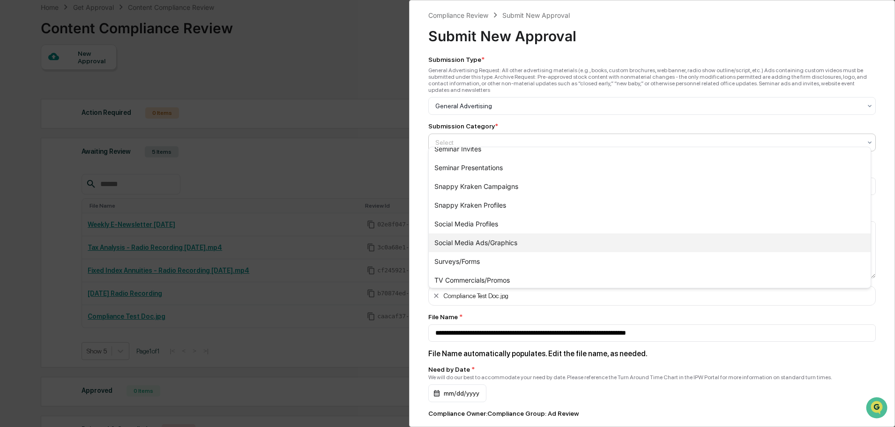
click at [496, 244] on div "Social Media Ads/Graphics" at bounding box center [650, 242] width 442 height 19
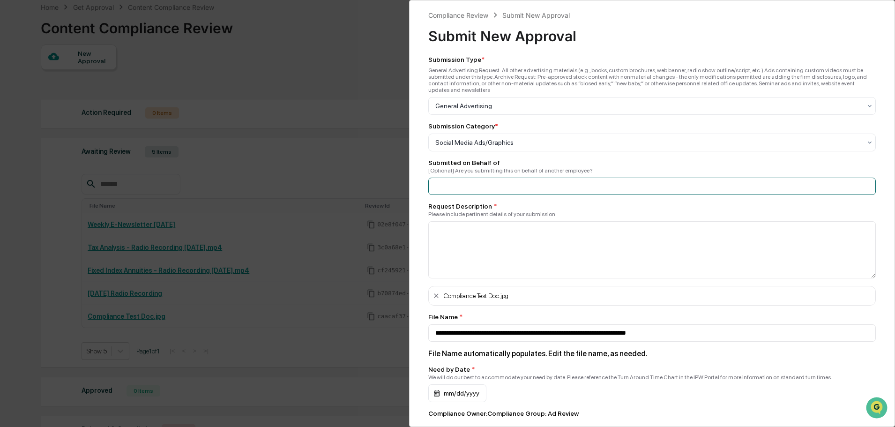
click at [470, 178] on input at bounding box center [652, 186] width 448 height 17
type input "*********"
click at [475, 229] on textarea at bounding box center [652, 249] width 448 height 57
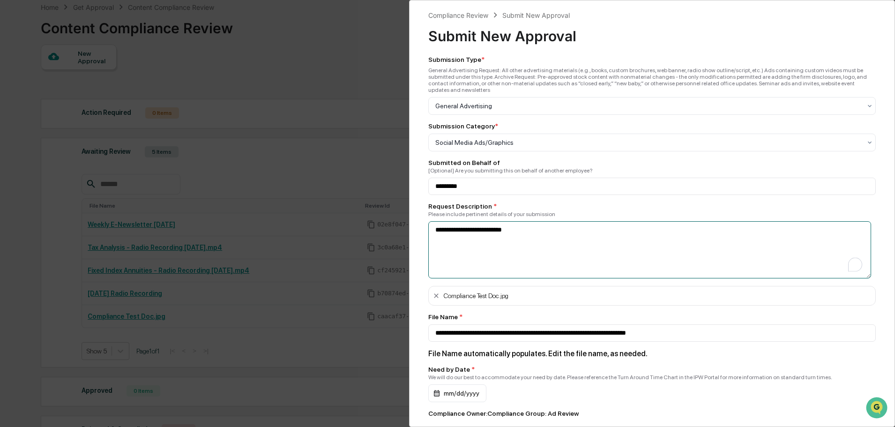
type textarea "**********"
click at [573, 211] on div "Please include pertinent details of your submission" at bounding box center [652, 214] width 448 height 7
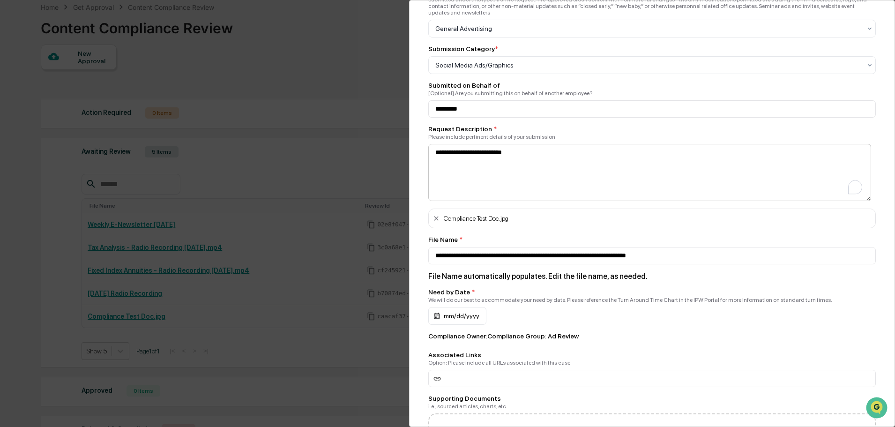
scroll to position [94, 0]
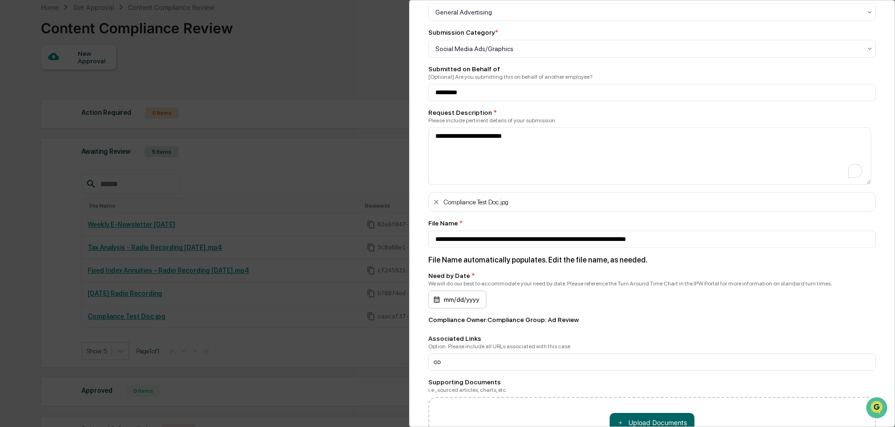
click at [463, 293] on div "mm/dd/yyyy" at bounding box center [457, 300] width 58 height 18
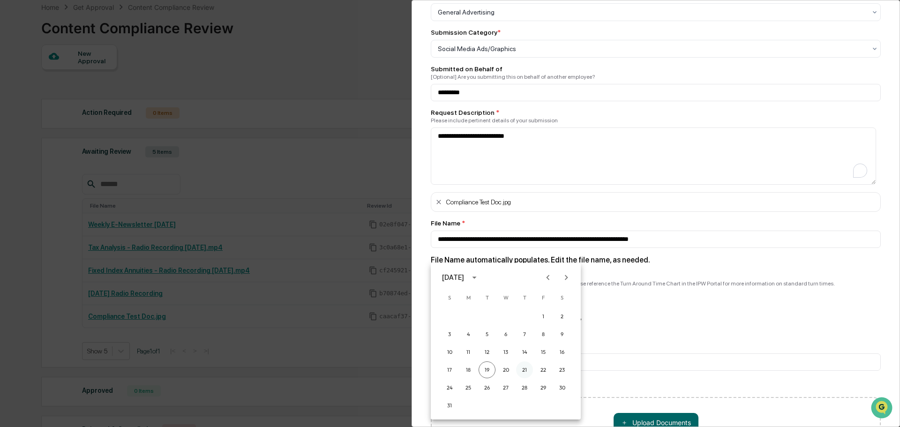
click at [527, 371] on button "21" at bounding box center [524, 369] width 17 height 17
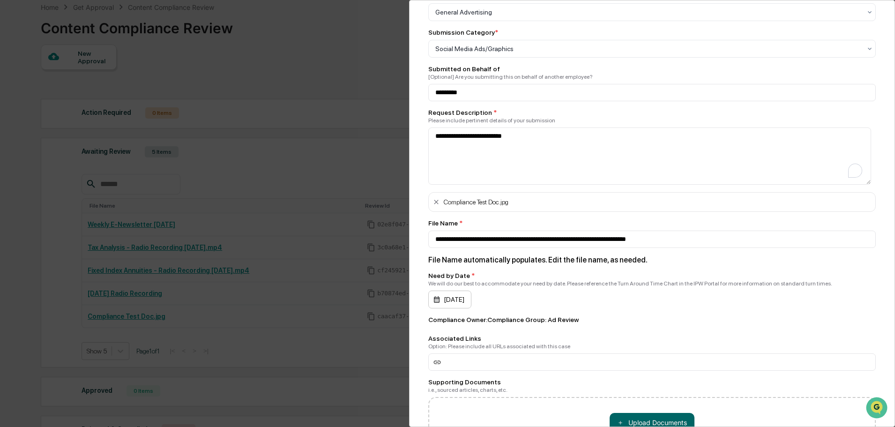
click at [461, 295] on div "08/21/2025" at bounding box center [449, 300] width 43 height 18
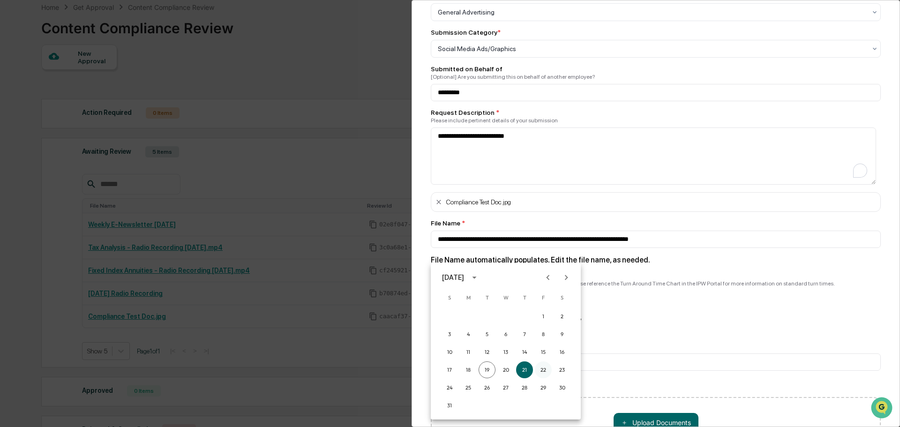
click at [545, 369] on button "22" at bounding box center [543, 369] width 17 height 17
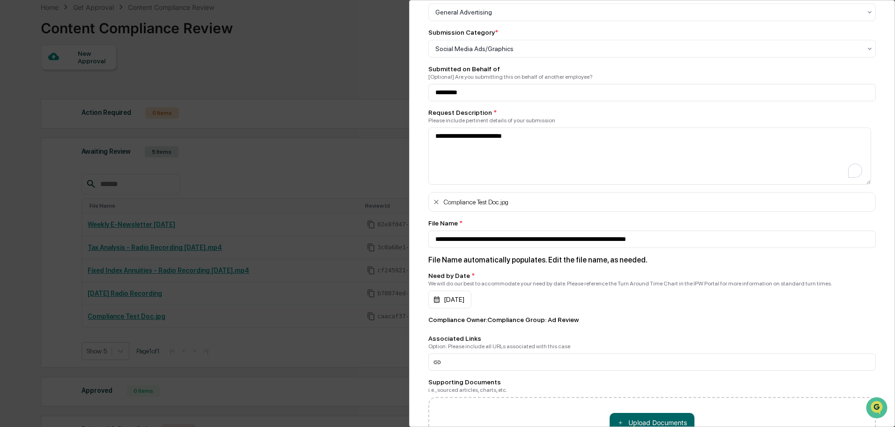
click at [556, 302] on div "08/22/2025" at bounding box center [652, 300] width 448 height 18
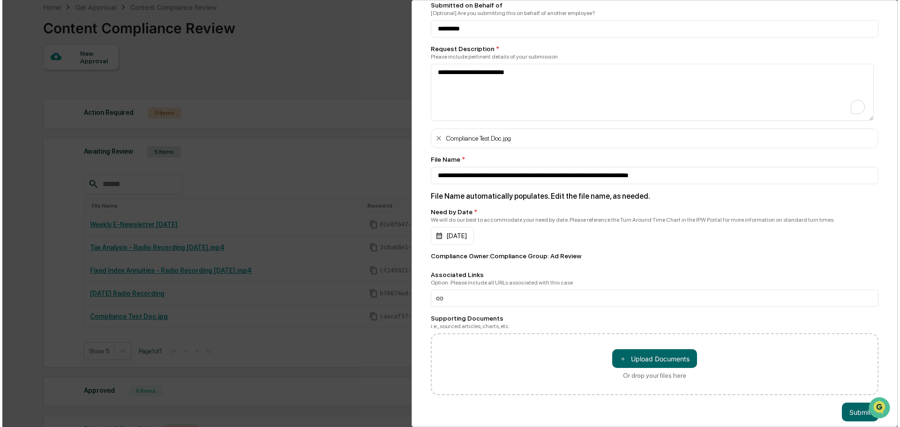
scroll to position [166, 0]
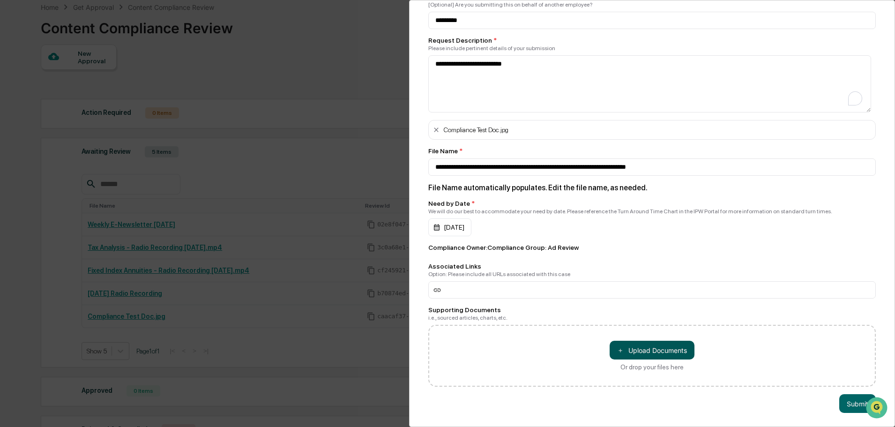
click at [671, 348] on button "＋ Upload Documents" at bounding box center [652, 350] width 85 height 19
click at [846, 394] on button "Submit" at bounding box center [857, 403] width 37 height 19
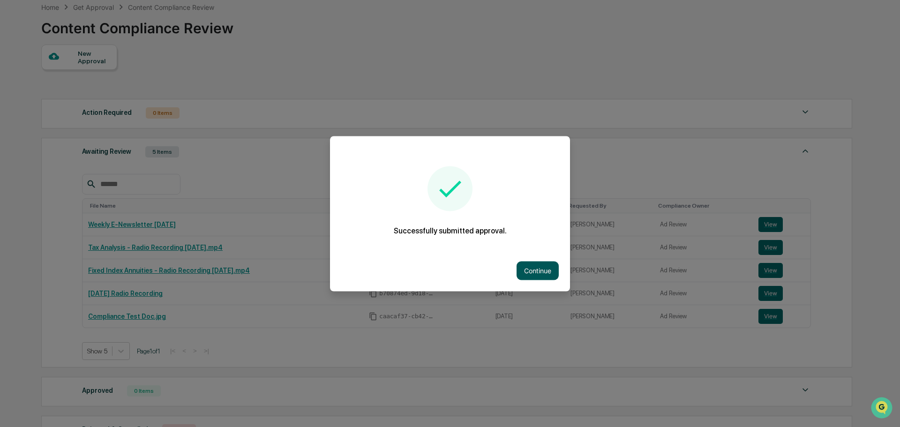
click at [534, 262] on button "Continue" at bounding box center [537, 270] width 42 height 19
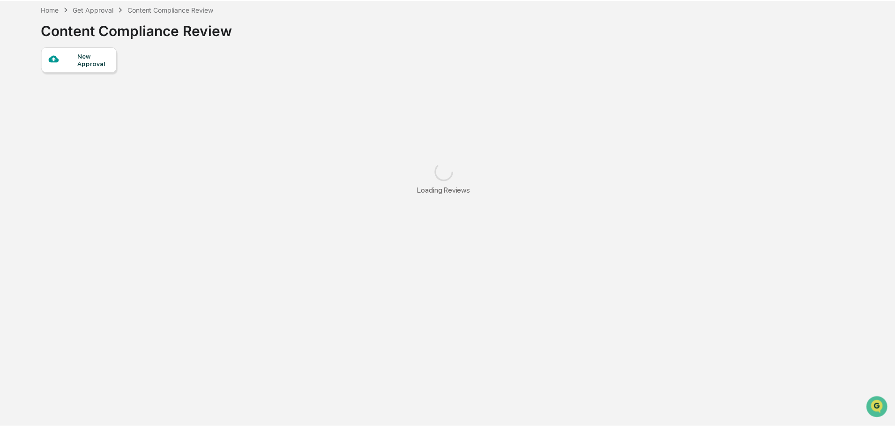
scroll to position [45, 0]
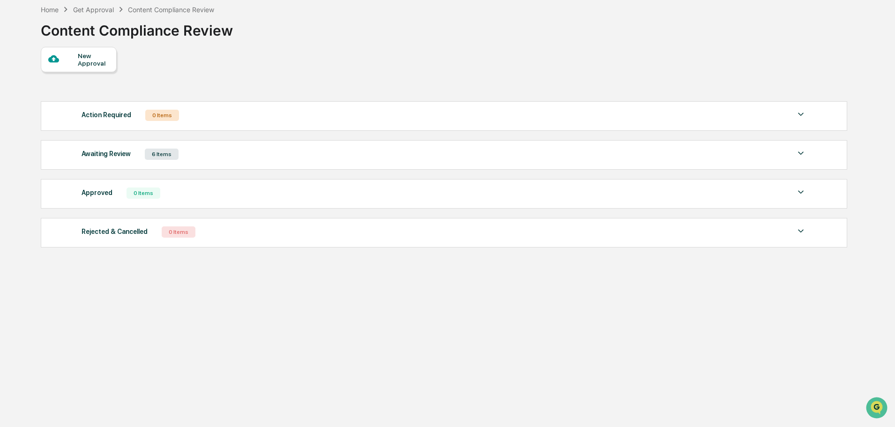
click at [237, 156] on div "Awaiting Review 6 Items" at bounding box center [444, 154] width 725 height 13
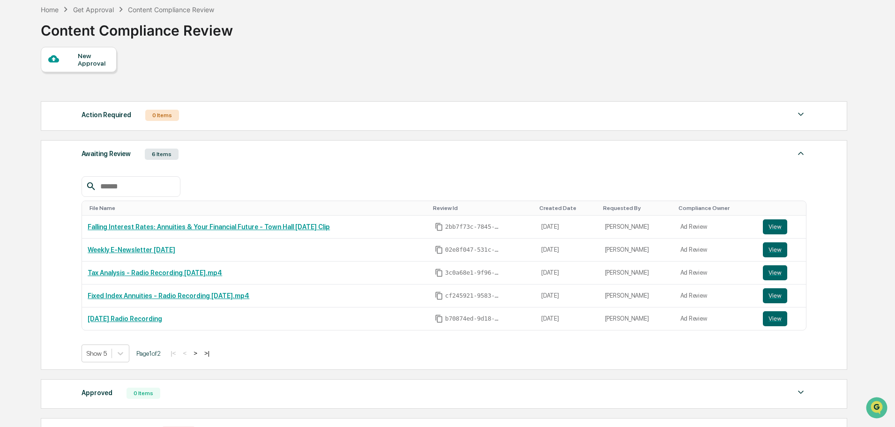
scroll to position [47, 0]
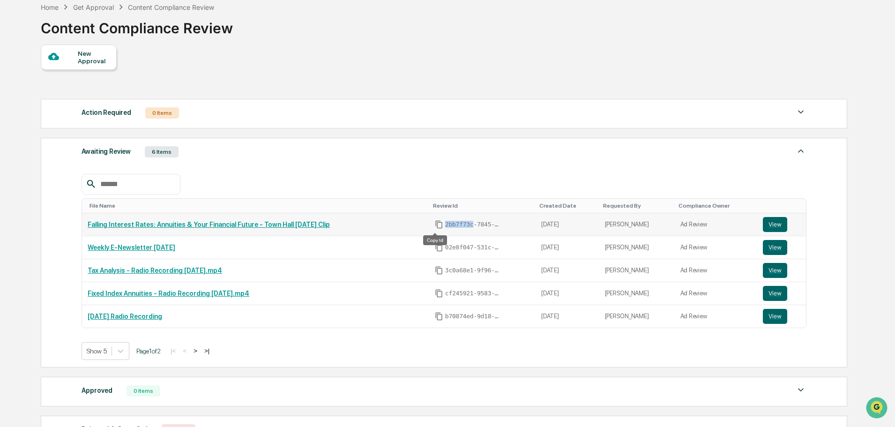
drag, startPoint x: 467, startPoint y: 224, endPoint x: 439, endPoint y: 225, distance: 27.7
click at [439, 225] on div "2bb7f73c-7845-46d5-9cfa-176565d86e6c" at bounding box center [482, 224] width 95 height 8
copy span "2bb7f73c"
click at [769, 224] on button "View" at bounding box center [775, 224] width 24 height 15
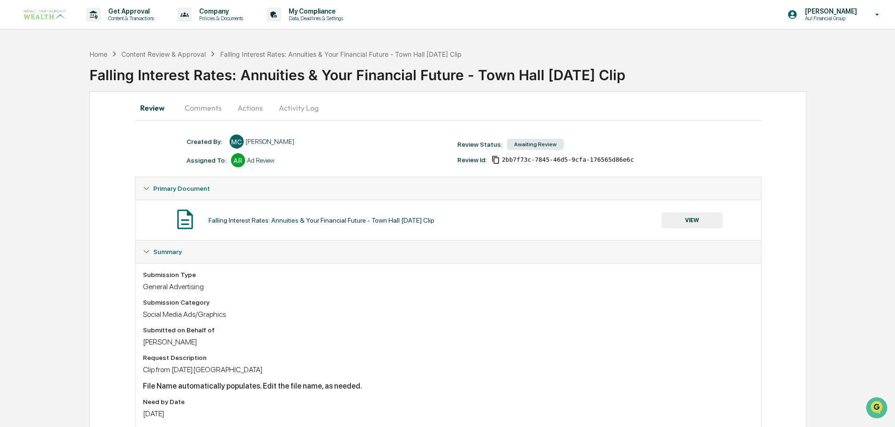
click at [257, 113] on button "Actions" at bounding box center [250, 108] width 42 height 22
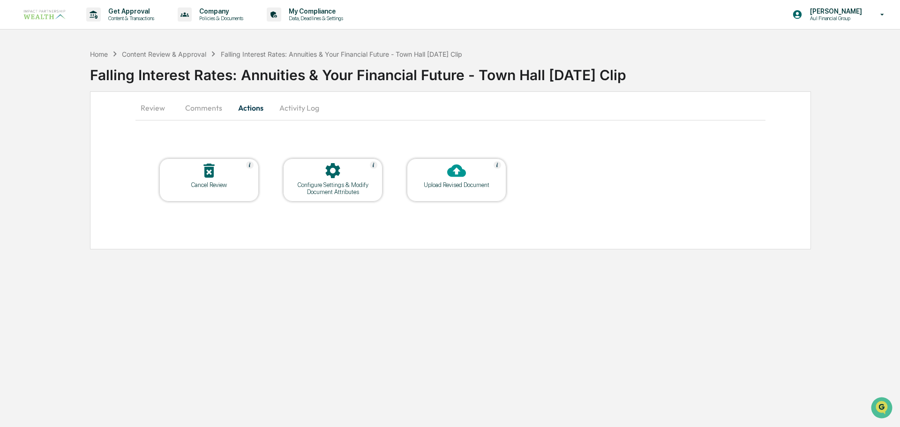
click at [462, 189] on div "Upload Revised Document" at bounding box center [456, 179] width 99 height 43
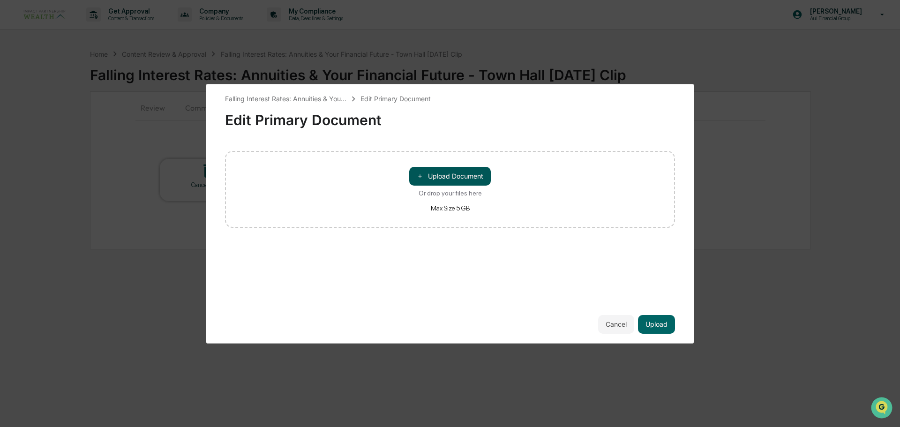
click at [467, 178] on button "＋ Upload Document" at bounding box center [450, 176] width 82 height 19
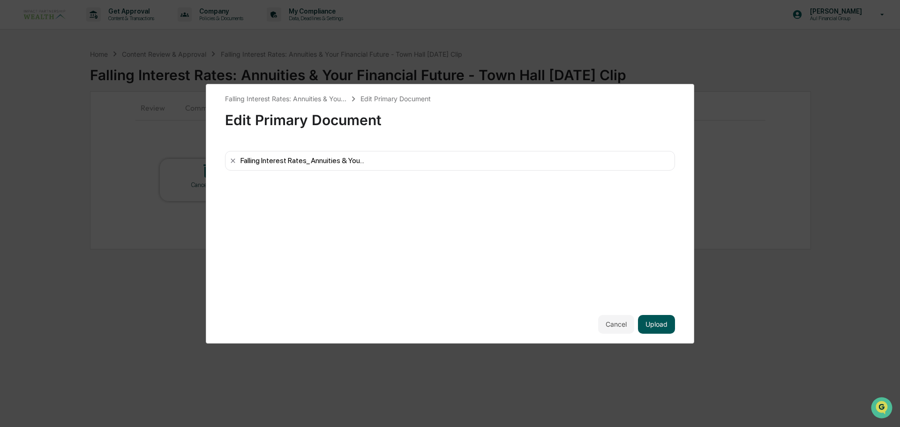
click at [655, 332] on button "Upload" at bounding box center [656, 324] width 37 height 19
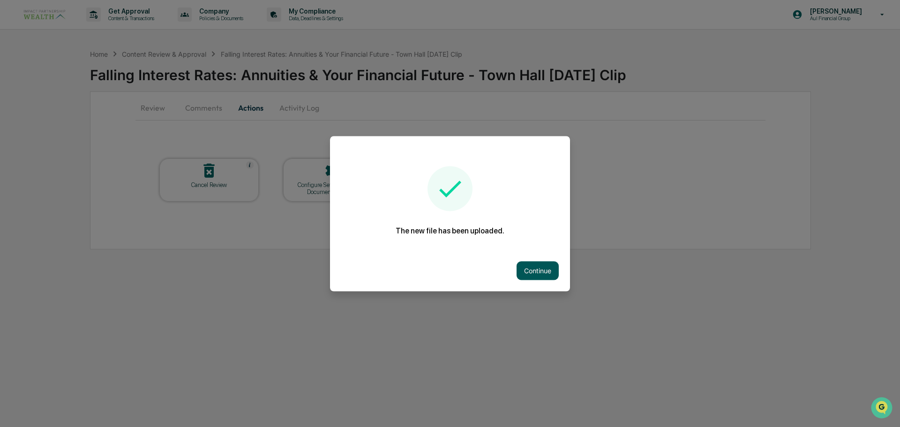
click at [550, 273] on button "Continue" at bounding box center [537, 270] width 42 height 19
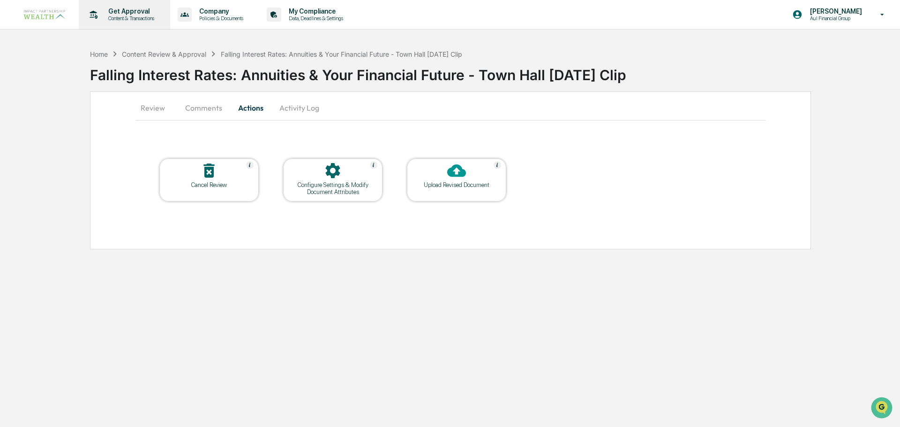
click at [130, 18] on p "Content & Transactions" at bounding box center [130, 18] width 58 height 7
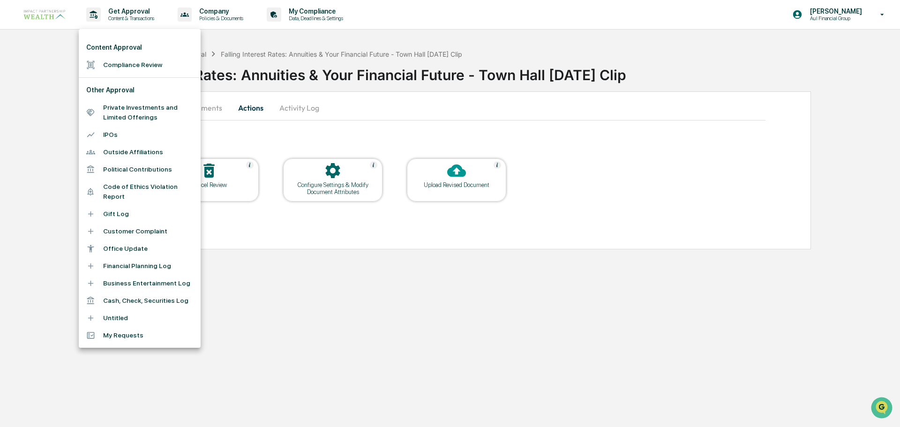
click at [135, 70] on li "Compliance Review" at bounding box center [140, 64] width 122 height 17
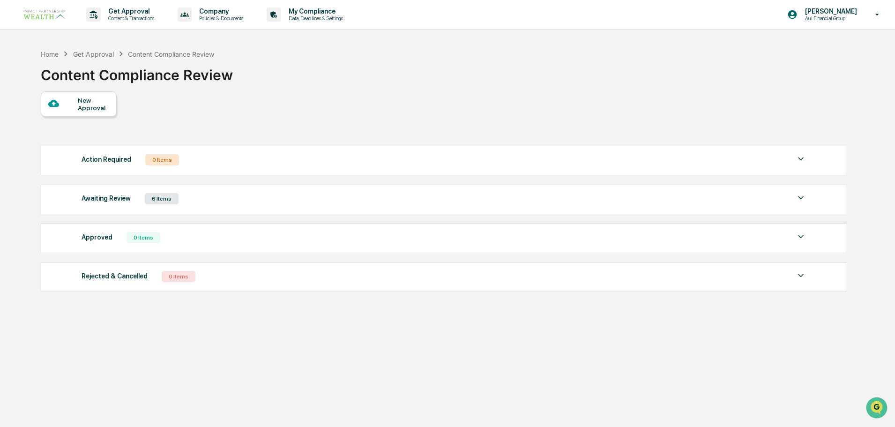
click at [92, 103] on div "New Approval" at bounding box center [93, 104] width 31 height 15
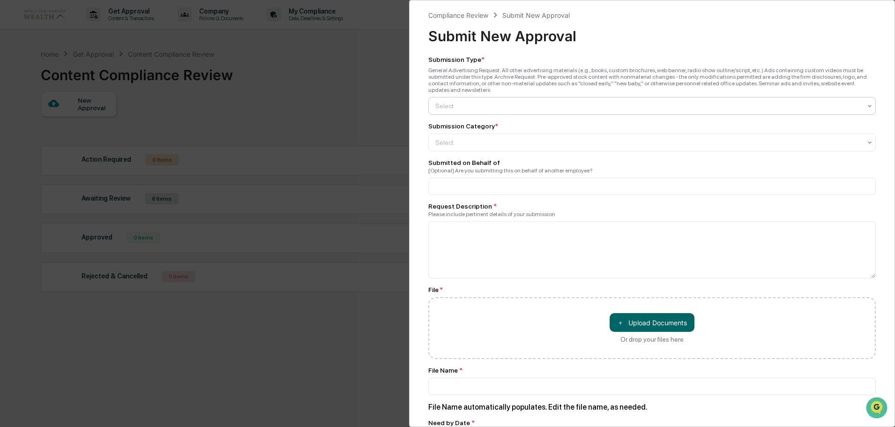
click at [521, 101] on div at bounding box center [648, 105] width 426 height 9
click at [508, 125] on div "General Advertising" at bounding box center [650, 121] width 442 height 19
click at [496, 138] on div at bounding box center [648, 142] width 426 height 9
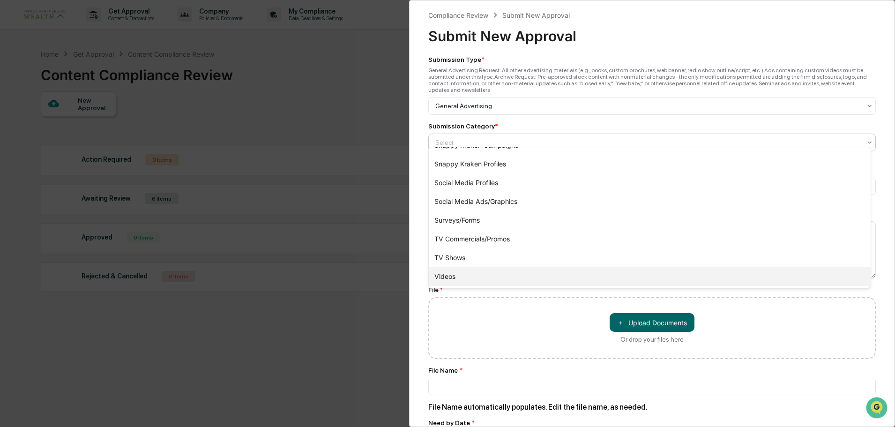
scroll to position [375, 0]
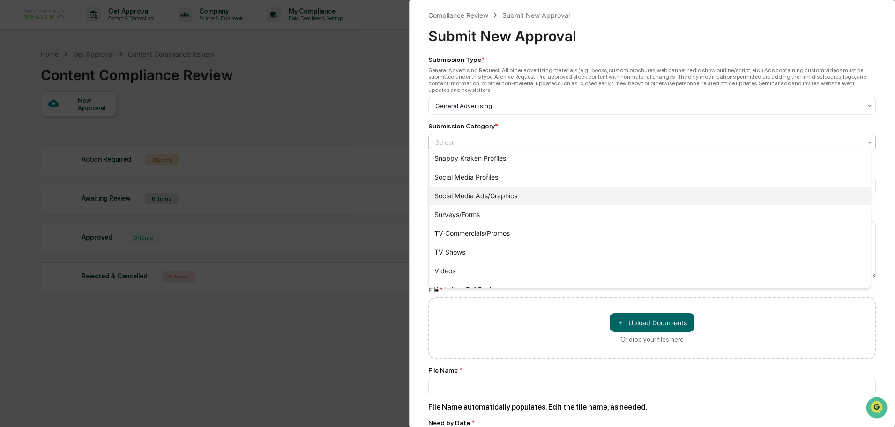
click at [499, 194] on div "Social Media Ads/Graphics" at bounding box center [650, 196] width 442 height 19
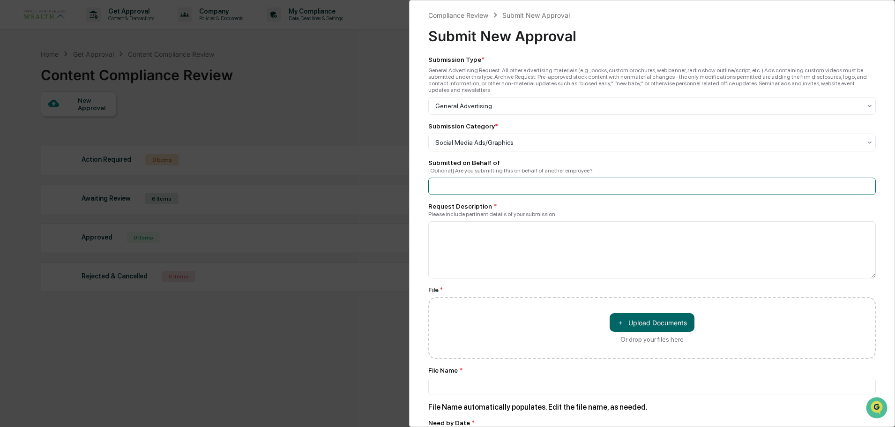
click at [477, 180] on input at bounding box center [652, 186] width 448 height 17
type input "*********"
click at [508, 230] on textarea at bounding box center [652, 249] width 448 height 57
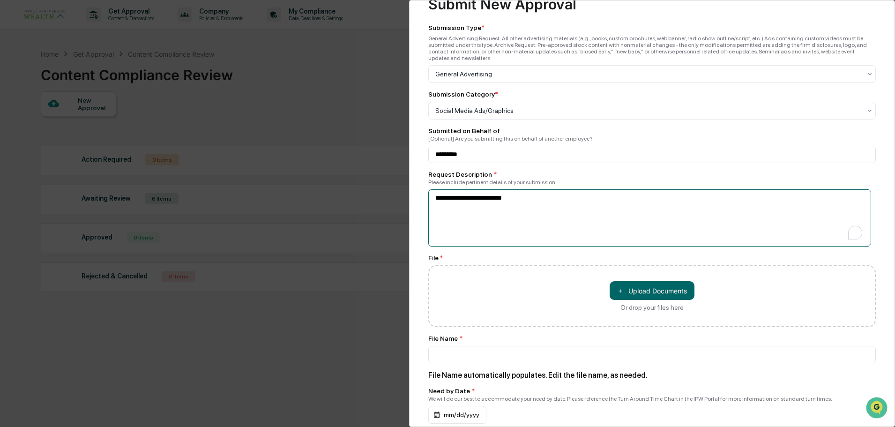
scroll to position [47, 0]
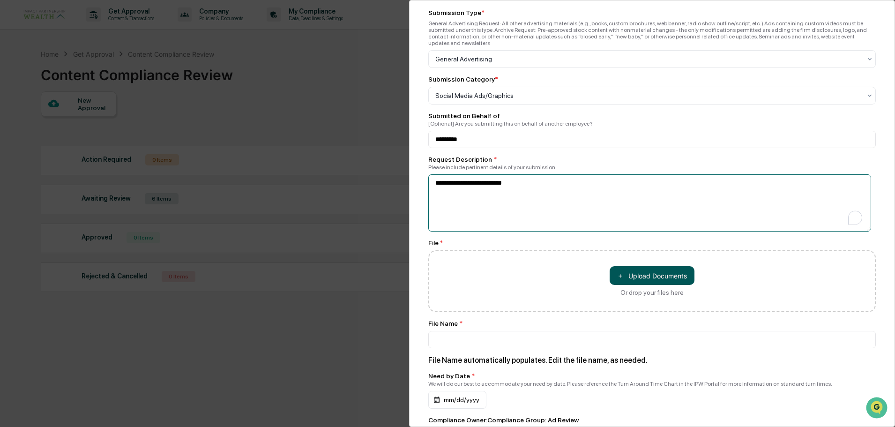
type textarea "**********"
click at [662, 273] on button "＋ Upload Documents" at bounding box center [652, 275] width 85 height 19
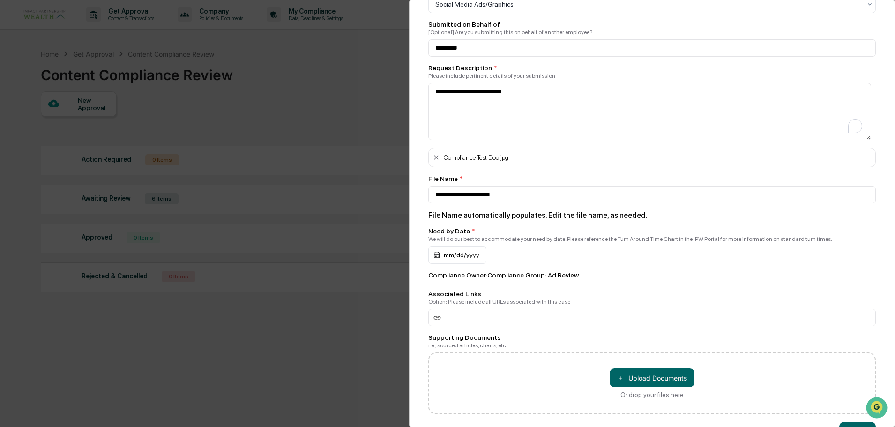
scroll to position [141, 0]
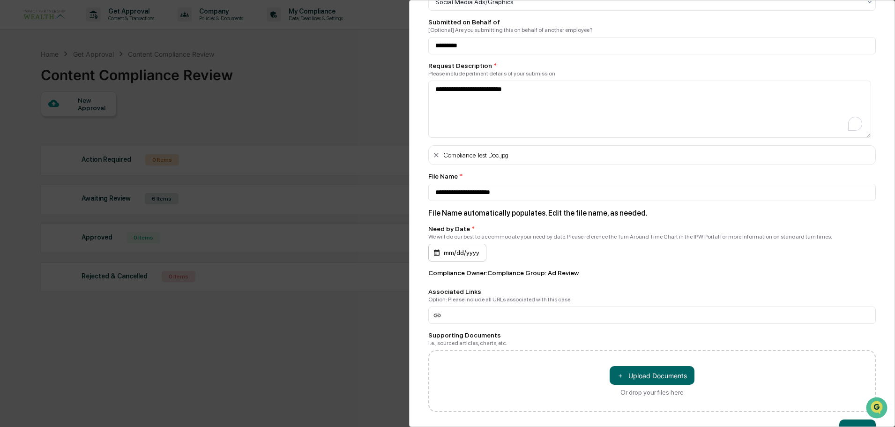
click at [463, 245] on div "mm/dd/yyyy" at bounding box center [457, 253] width 58 height 18
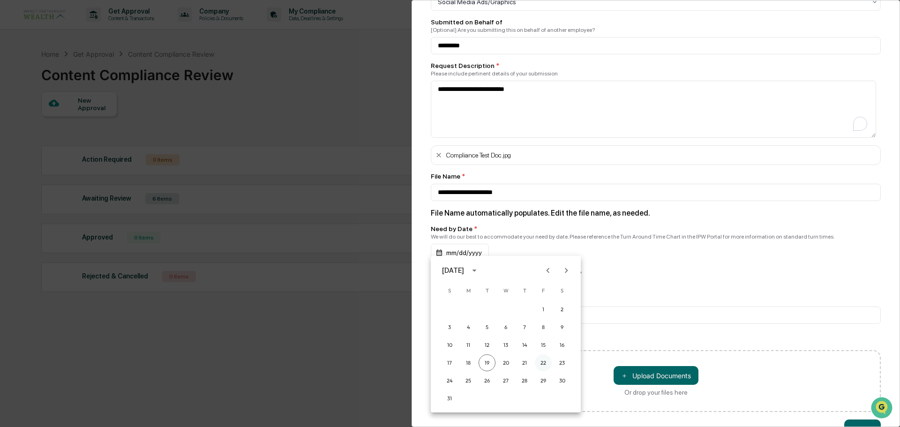
click at [546, 363] on button "22" at bounding box center [543, 362] width 17 height 17
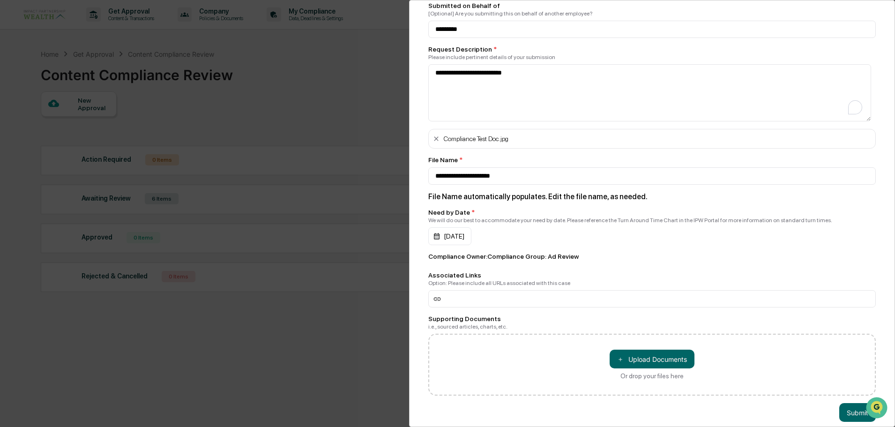
scroll to position [166, 0]
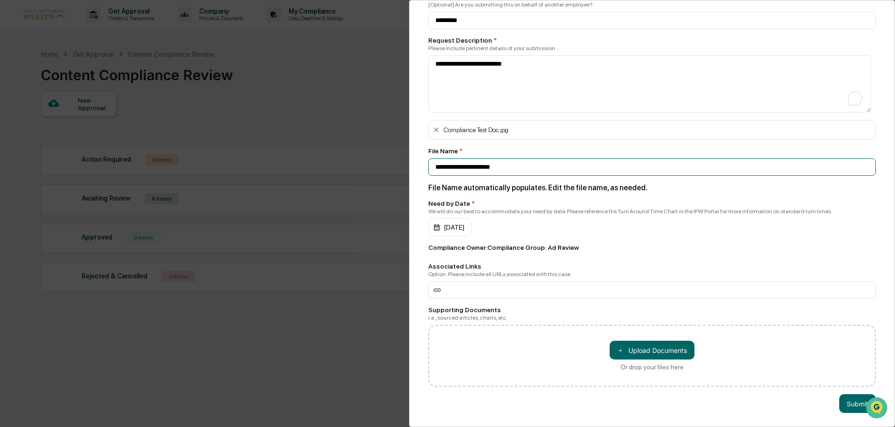
click at [517, 29] on input "**********" at bounding box center [652, 20] width 448 height 17
drag, startPoint x: 517, startPoint y: 160, endPoint x: 437, endPoint y: 152, distance: 80.1
click at [437, 152] on div "**********" at bounding box center [652, 161] width 448 height 29
click at [529, 29] on input "**********" at bounding box center [652, 20] width 448 height 17
drag, startPoint x: 493, startPoint y: 158, endPoint x: 436, endPoint y: 155, distance: 57.7
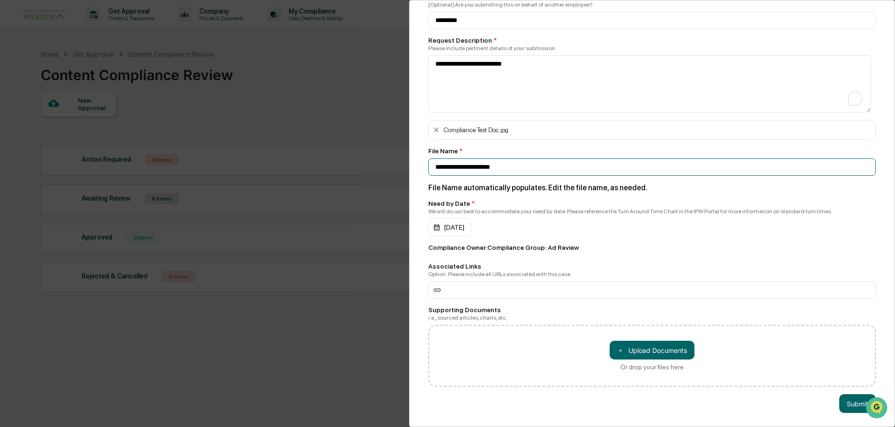
click at [436, 29] on input "**********" at bounding box center [652, 20] width 448 height 17
click at [441, 29] on input "**********" at bounding box center [652, 20] width 448 height 17
click at [490, 29] on input "**********" at bounding box center [652, 20] width 448 height 17
type input "**********"
click at [688, 193] on div "**********" at bounding box center [652, 138] width 448 height 497
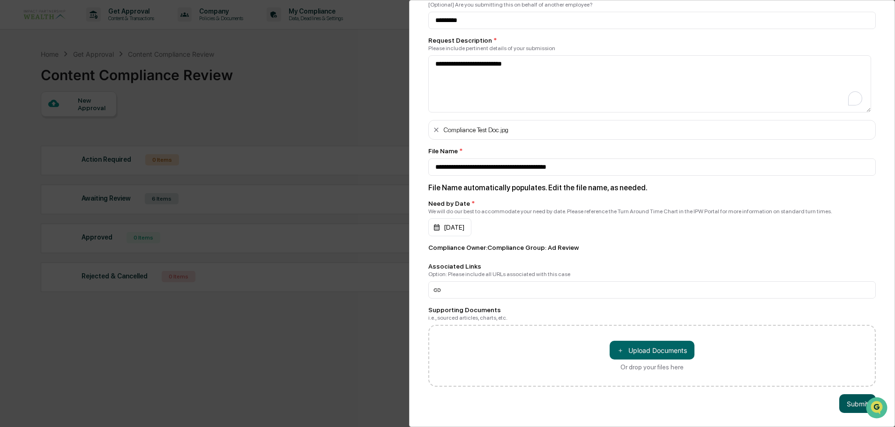
click at [844, 398] on button "Submit" at bounding box center [857, 403] width 37 height 19
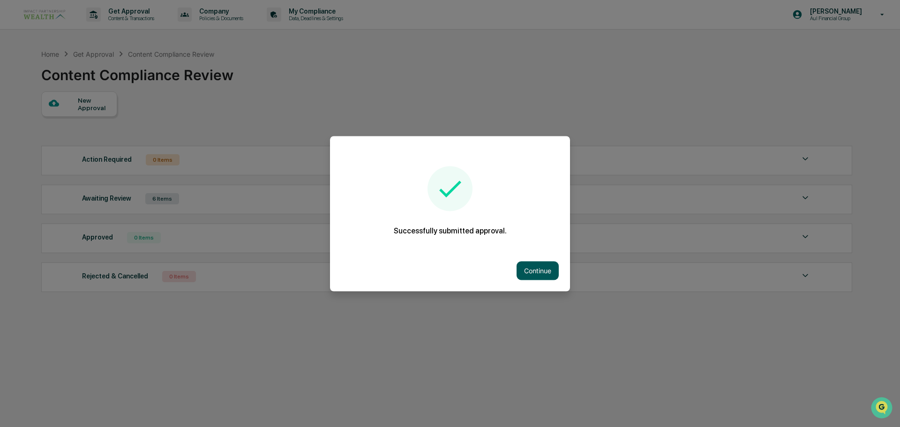
click at [533, 269] on button "Continue" at bounding box center [537, 270] width 42 height 19
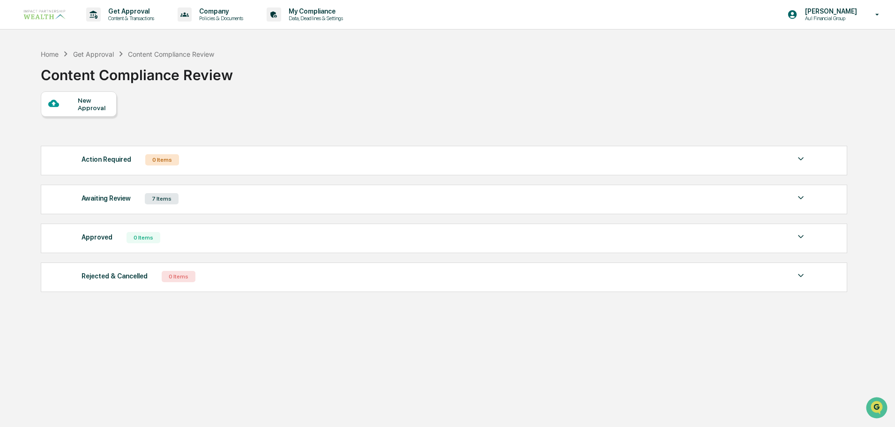
click at [181, 203] on div "Awaiting Review 7 Items" at bounding box center [444, 198] width 725 height 13
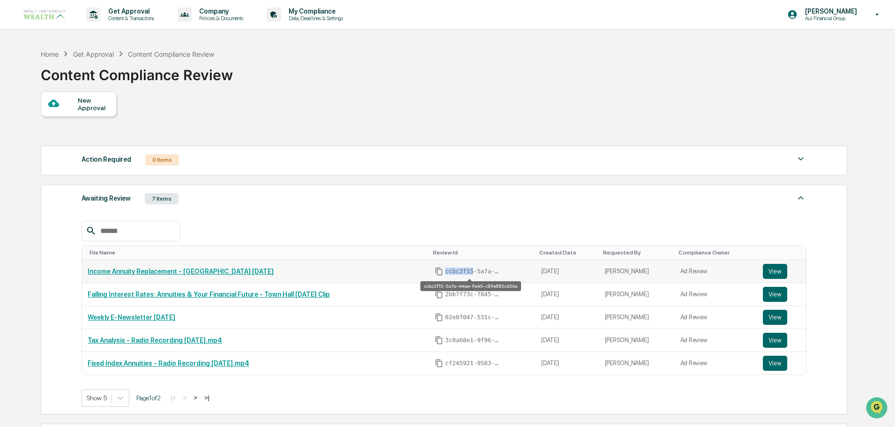
drag, startPoint x: 468, startPoint y: 270, endPoint x: 443, endPoint y: 270, distance: 24.8
click at [445, 270] on span "ccbc2f15-5a7a-44ae-9a45-c89e885c656e" at bounding box center [473, 271] width 56 height 7
copy span "ccbc2f15"
click at [774, 274] on button "View" at bounding box center [775, 271] width 24 height 15
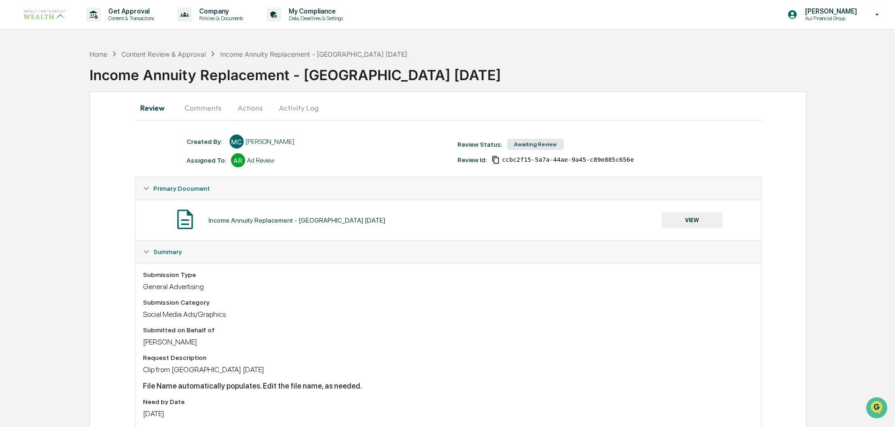
click at [253, 111] on button "Actions" at bounding box center [250, 108] width 42 height 22
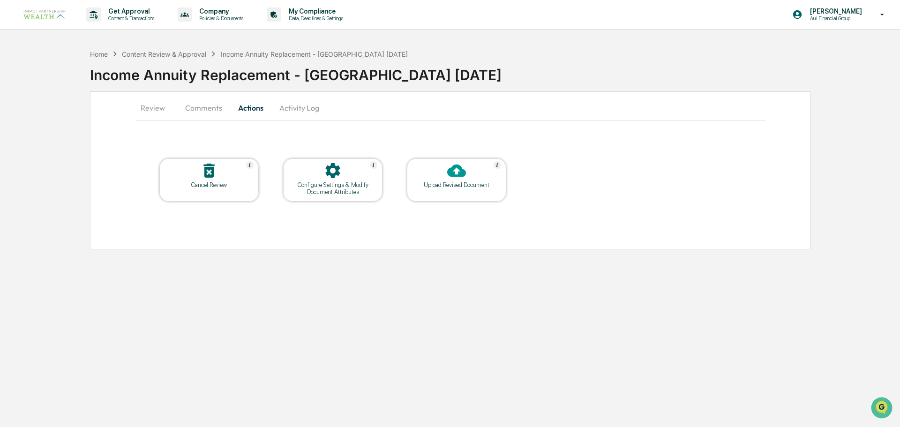
click at [454, 187] on div "Upload Revised Document" at bounding box center [456, 184] width 84 height 7
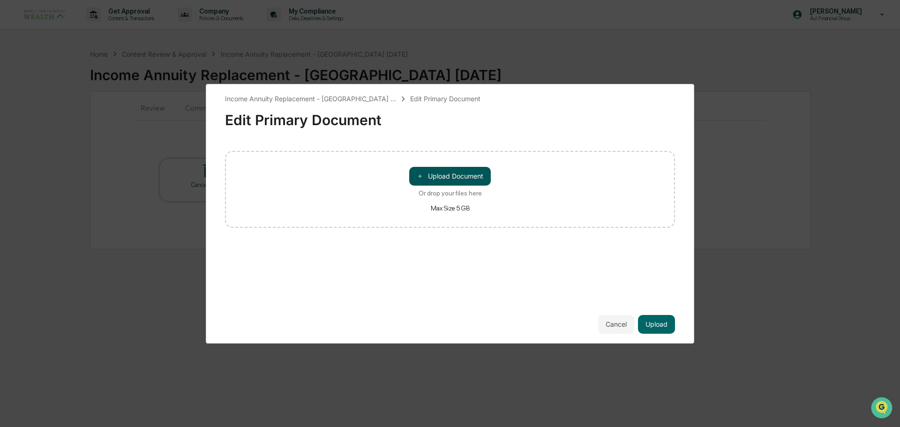
click at [441, 175] on button "＋ Upload Document" at bounding box center [450, 176] width 82 height 19
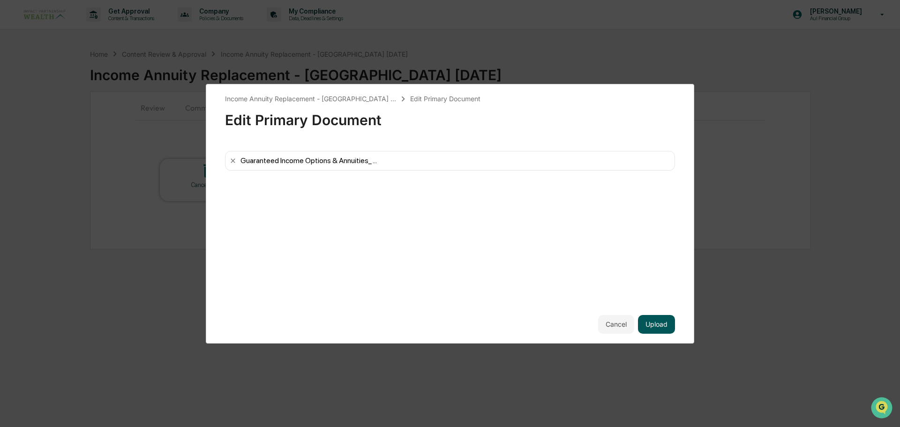
click at [655, 327] on button "Upload" at bounding box center [656, 324] width 37 height 19
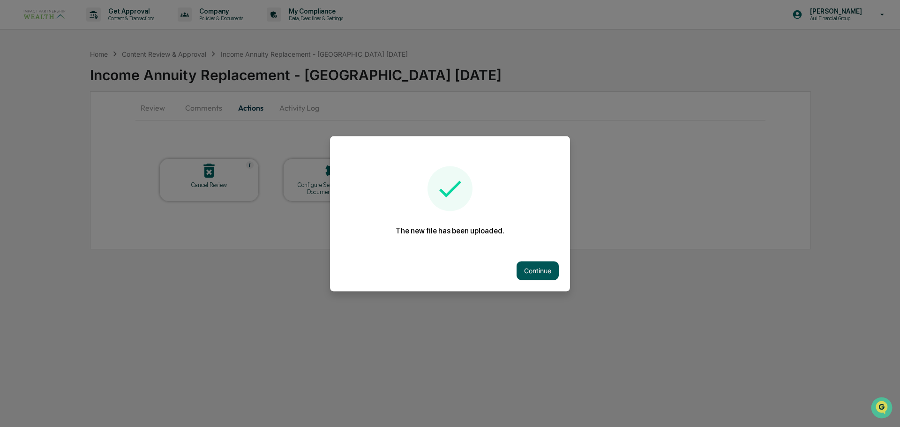
click at [525, 268] on button "Continue" at bounding box center [537, 270] width 42 height 19
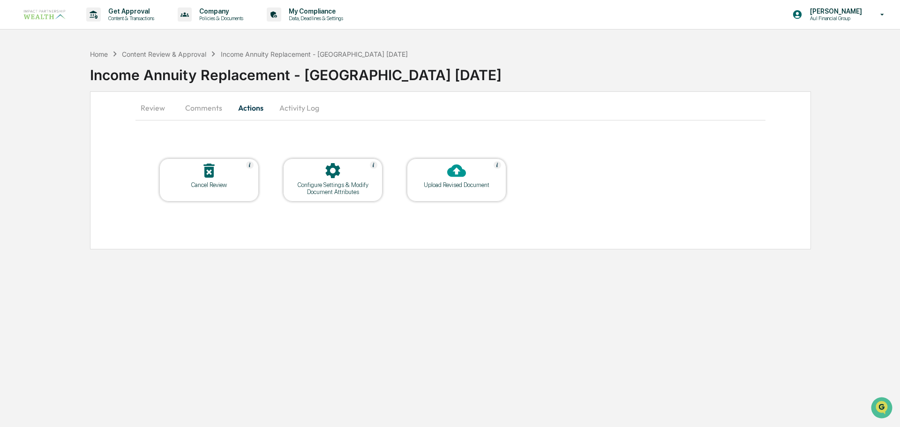
click at [260, 57] on div "Income Annuity Replacement - Town Hall Aug 13th" at bounding box center [314, 54] width 187 height 8
click at [128, 10] on p "Get Approval" at bounding box center [130, 10] width 58 height 7
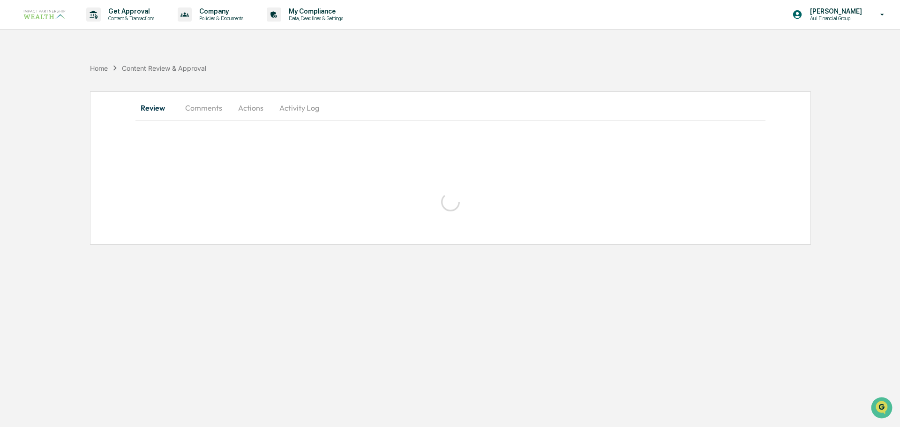
click at [41, 157] on div "Home Content Review & Approval Review Comments Actions Activity Log" at bounding box center [450, 145] width 900 height 200
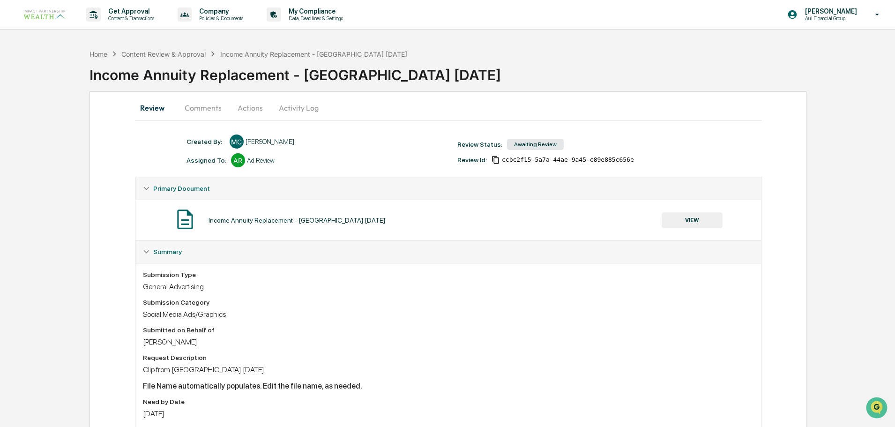
click at [292, 54] on div "Income Annuity Replacement - Town Hall Aug 13th" at bounding box center [313, 54] width 187 height 8
click at [157, 52] on div "Content Review & Approval" at bounding box center [163, 54] width 84 height 8
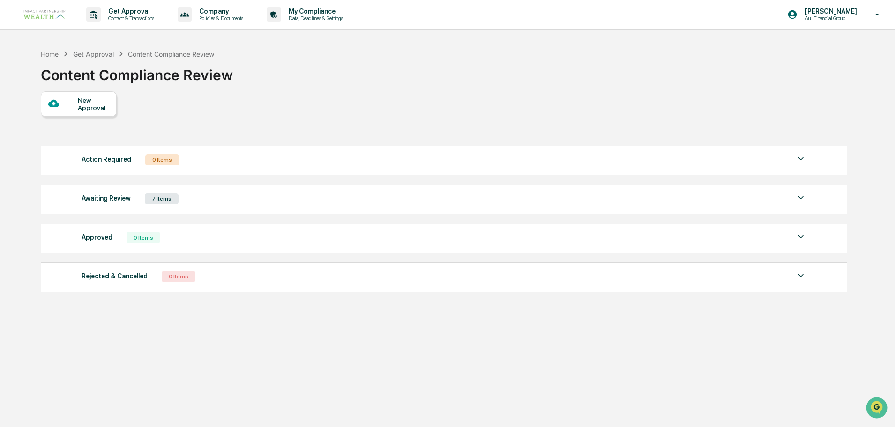
click at [208, 194] on div "Awaiting Review 7 Items" at bounding box center [444, 198] width 725 height 13
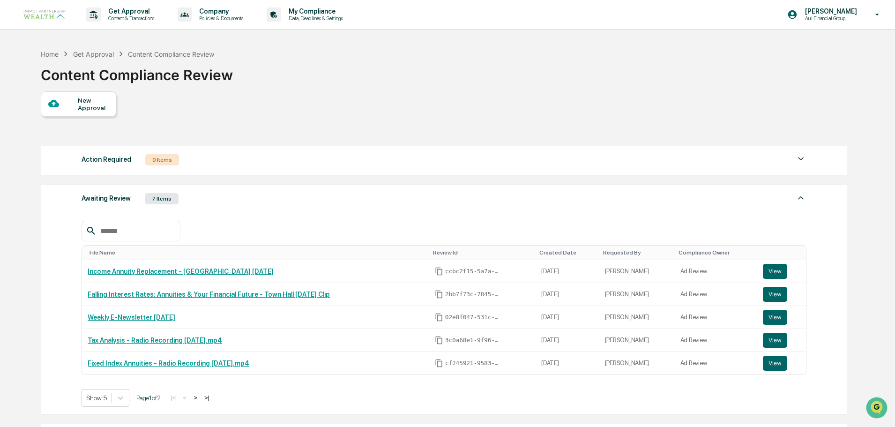
click at [464, 72] on div "Home Get Approval Content Compliance Review Content Compliance Review" at bounding box center [444, 68] width 806 height 47
